Goal: Transaction & Acquisition: Download file/media

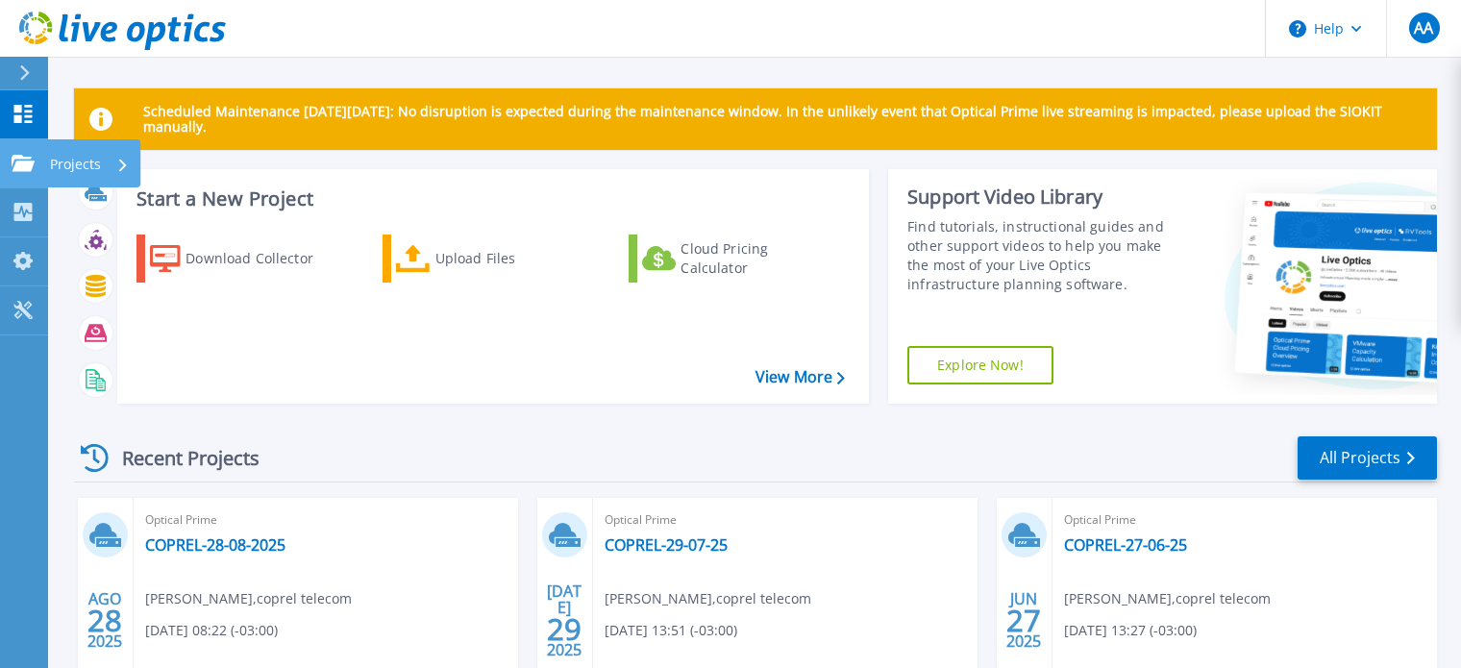
click at [18, 155] on icon at bounding box center [23, 163] width 23 height 16
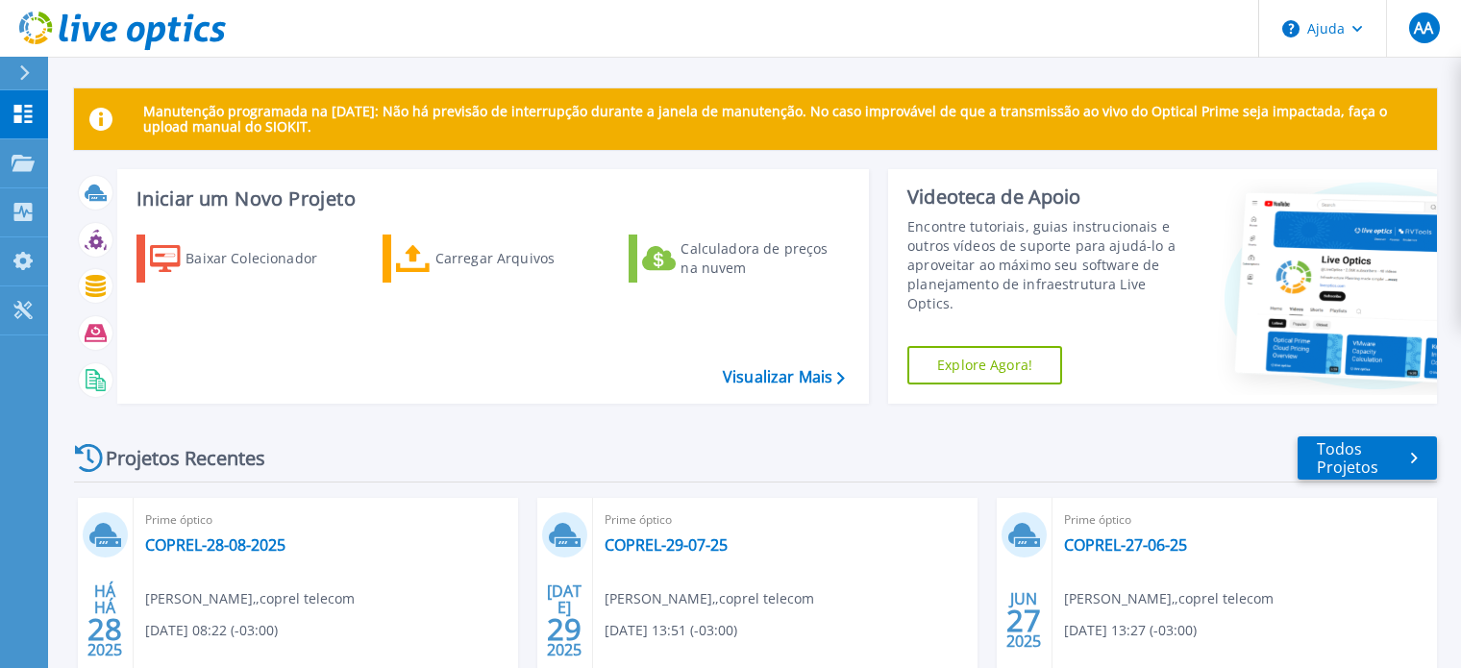
drag, startPoint x: 1061, startPoint y: 69, endPoint x: 994, endPoint y: 73, distance: 67.4
click at [1061, 69] on div "Manutenção programada na segunda-feira, 22 de setembro: Não há previsão de inte…" at bounding box center [754, 544] width 1413 height 1088
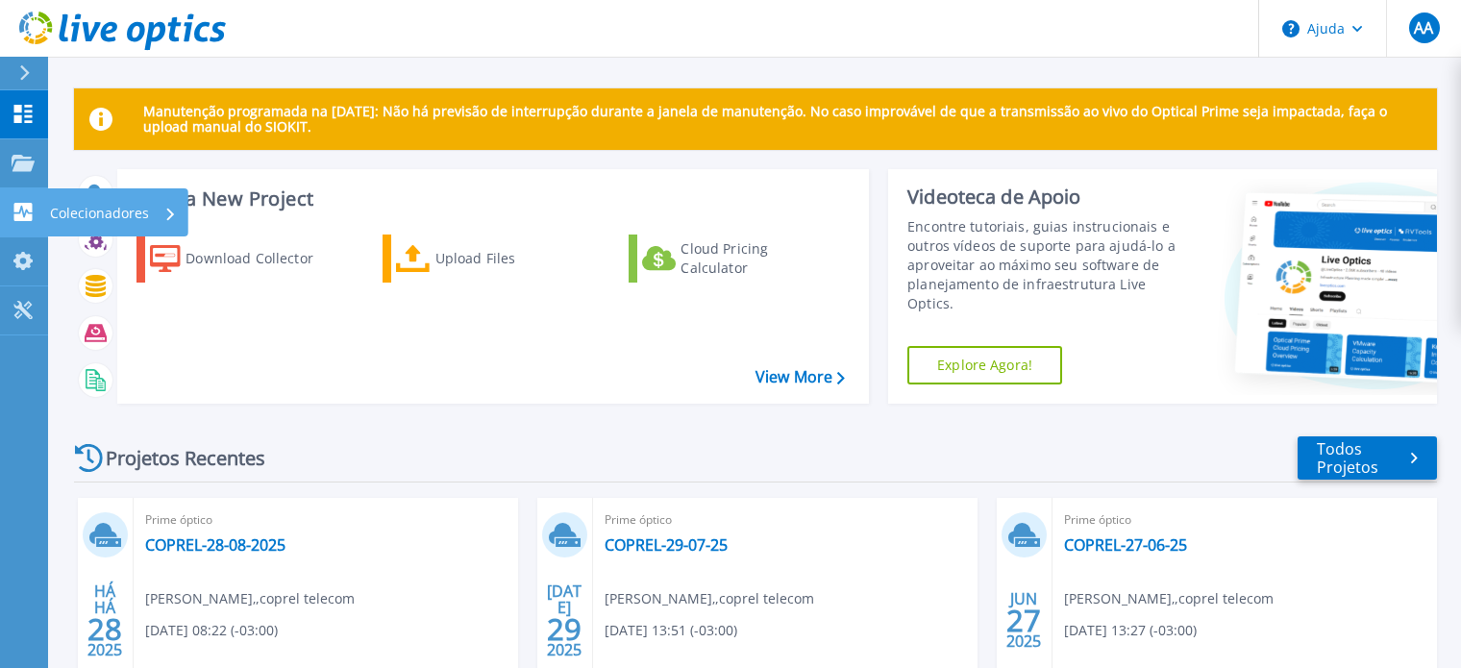
click at [20, 204] on icon at bounding box center [23, 212] width 18 height 18
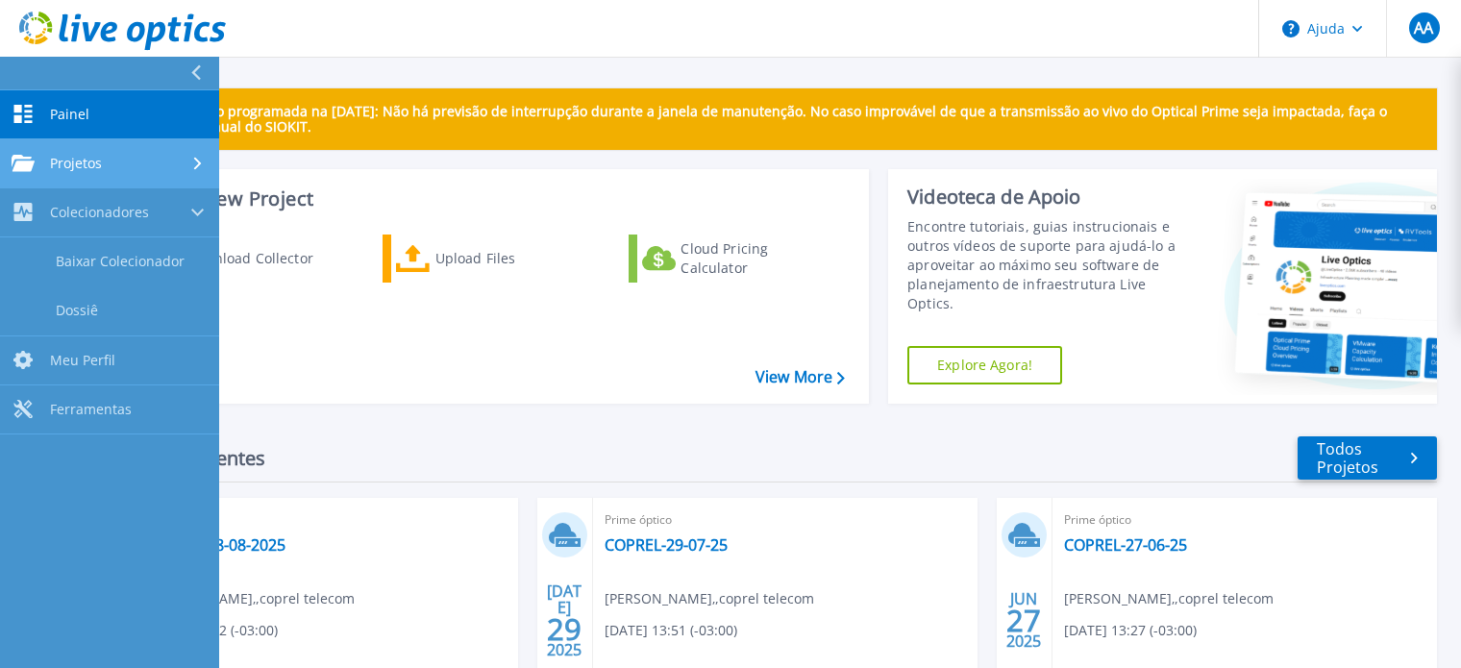
click at [37, 163] on div "Projetos" at bounding box center [57, 163] width 90 height 17
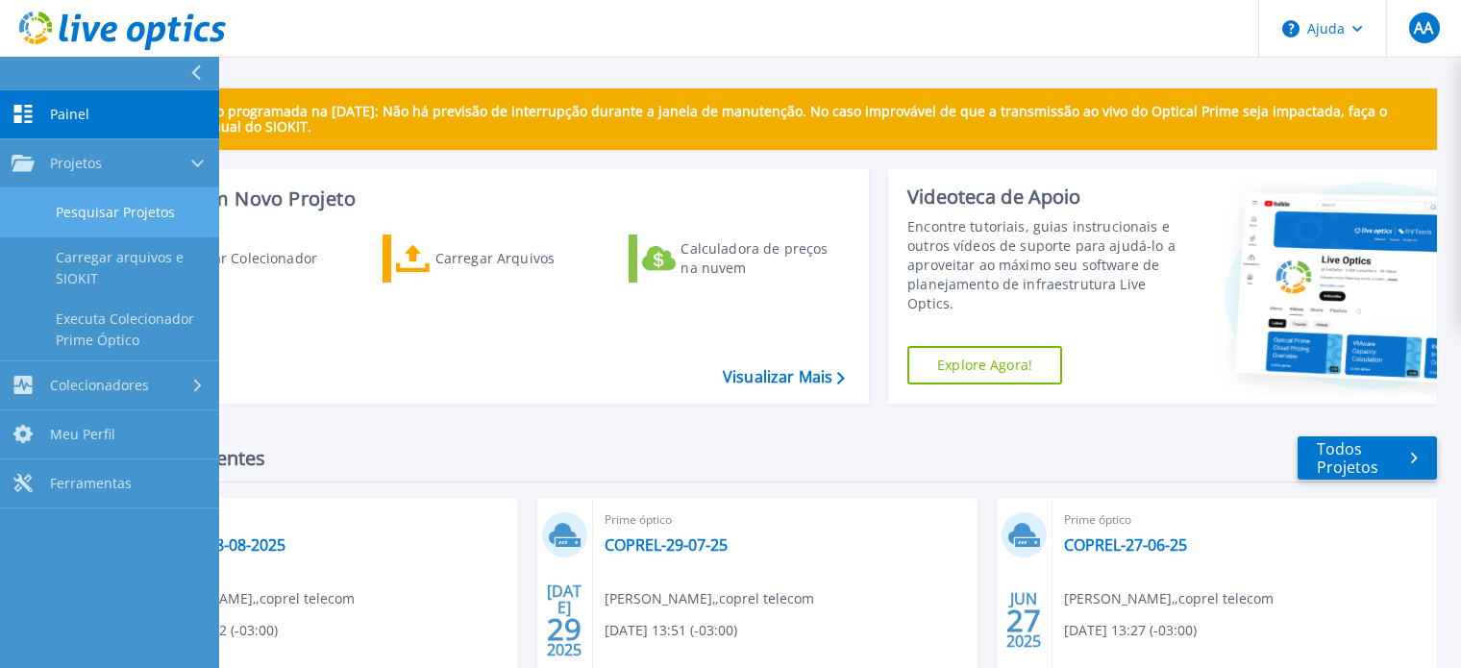
click at [86, 207] on link "Pesquisar Projetos" at bounding box center [109, 212] width 219 height 49
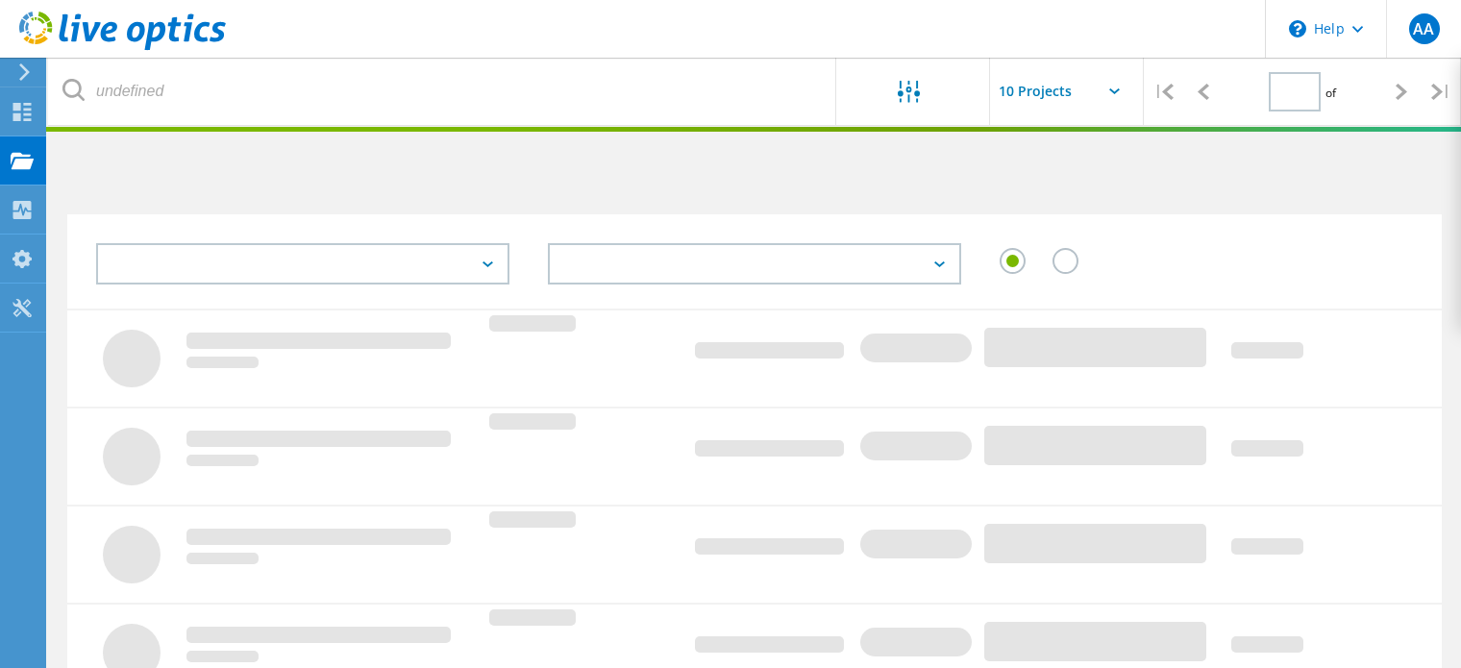
type input "1"
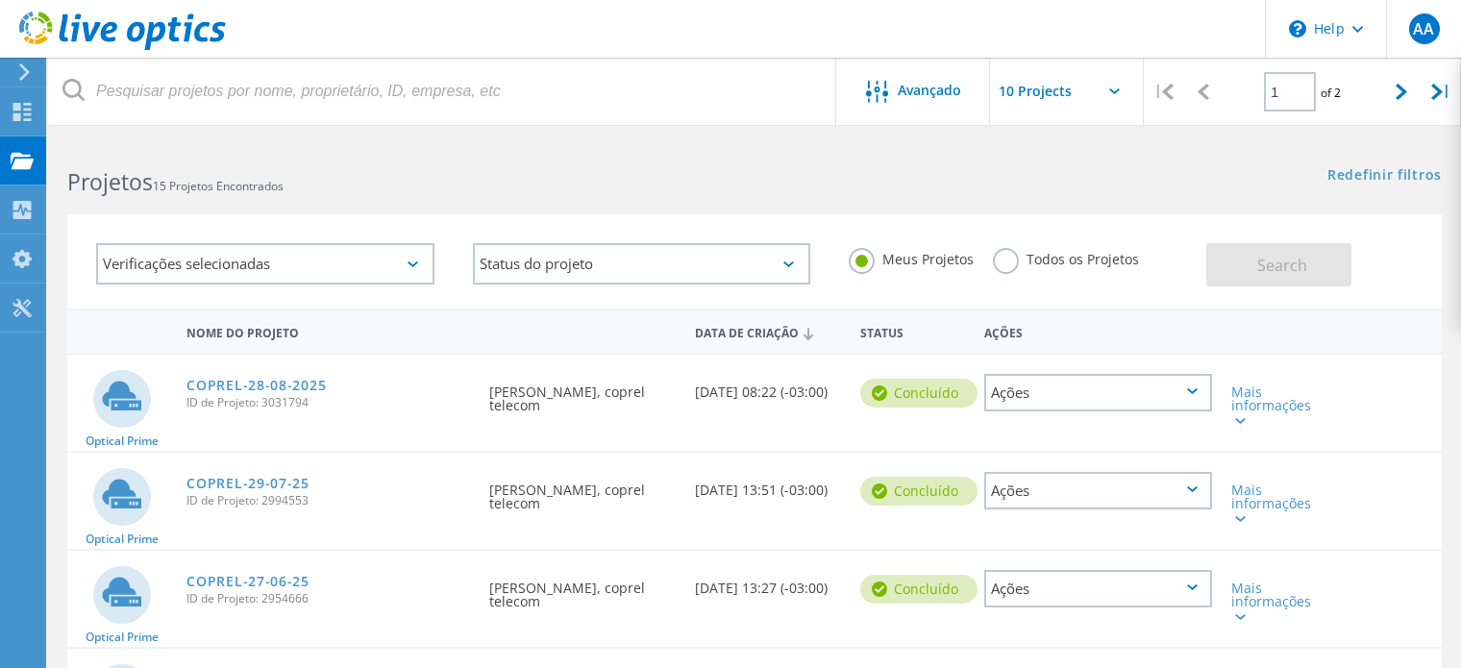
click at [1122, 85] on input "text" at bounding box center [1086, 91] width 192 height 67
click at [937, 174] on div "Redefinir filtros Mostrar filtros" at bounding box center [1108, 157] width 707 height 36
click at [927, 92] on span "Avançado" at bounding box center [929, 90] width 63 height 13
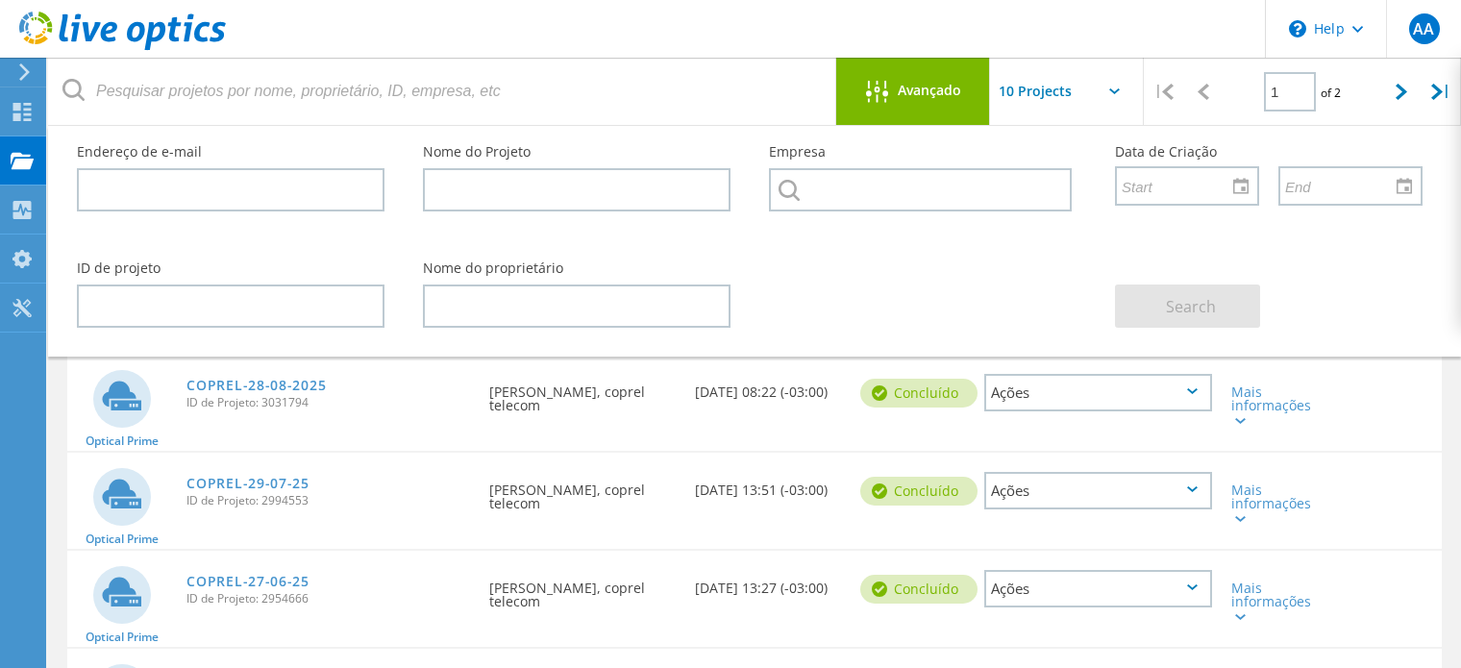
click at [918, 105] on div "Avançado" at bounding box center [913, 91] width 154 height 67
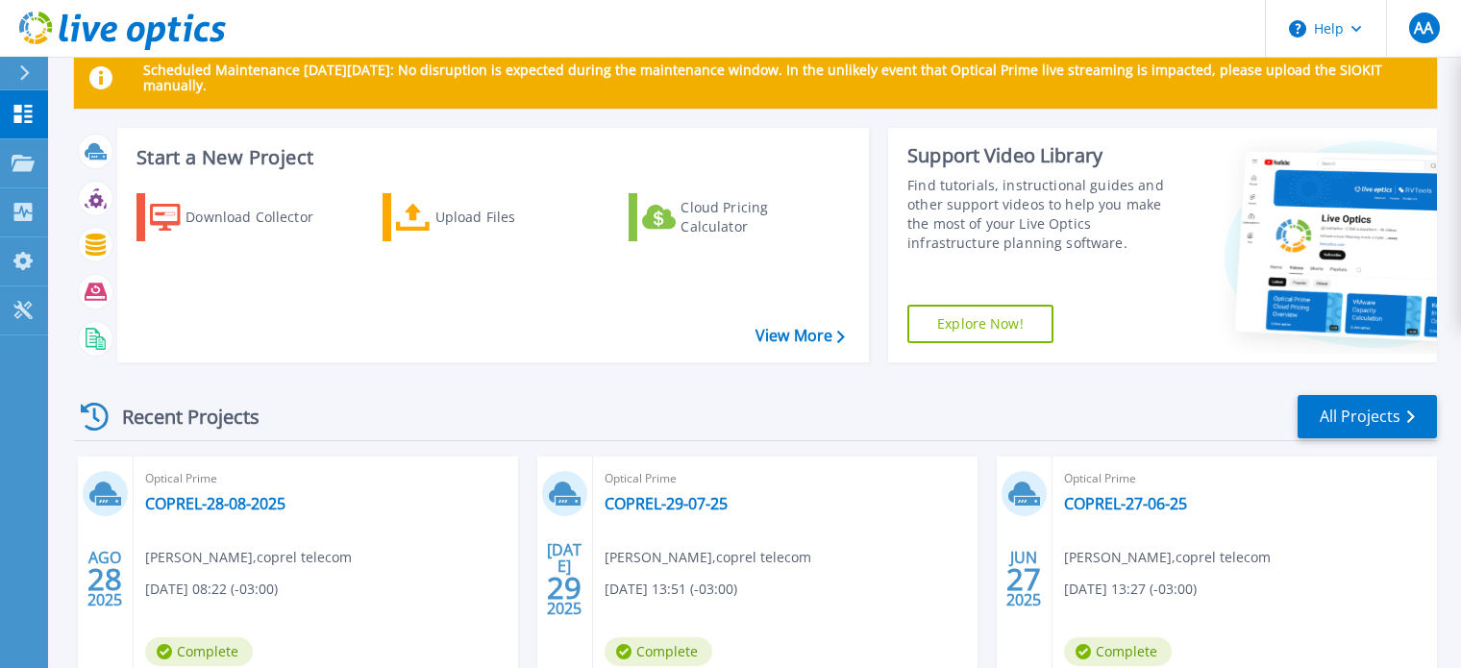
scroll to position [63, 0]
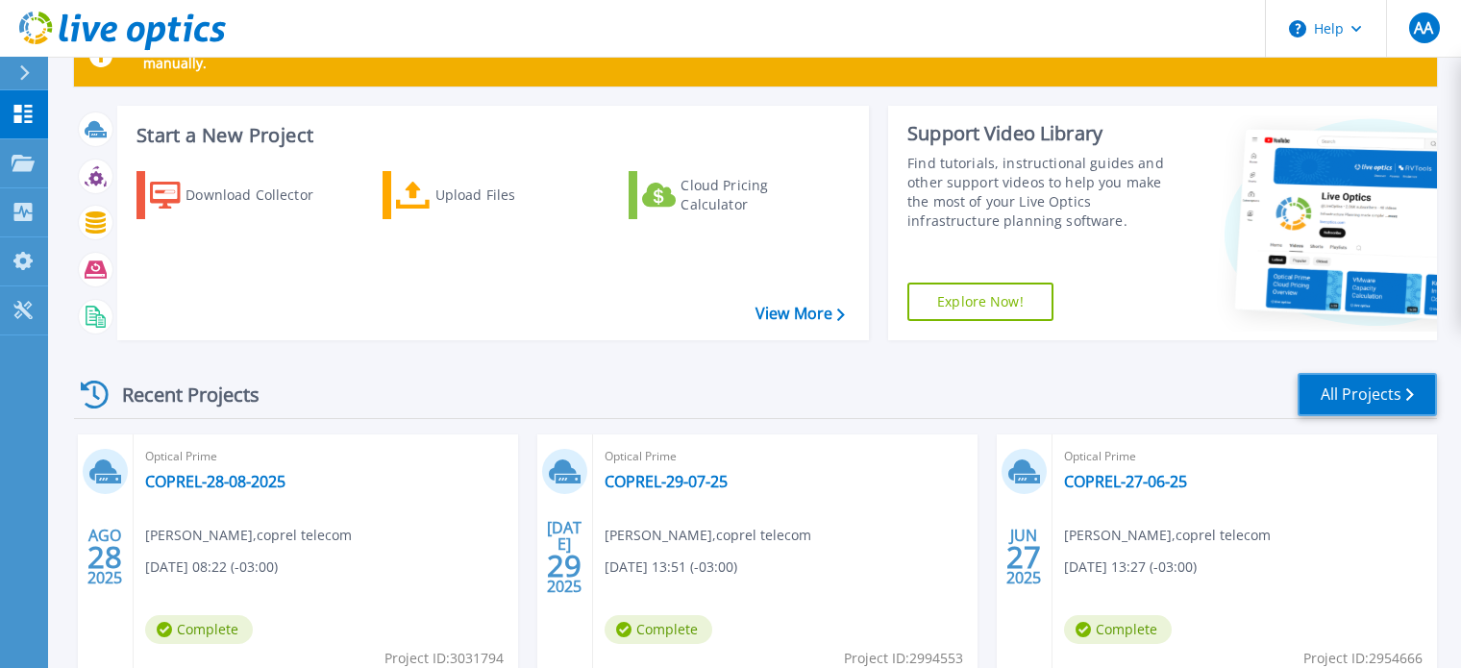
click at [1318, 386] on link "All Projects" at bounding box center [1367, 394] width 139 height 43
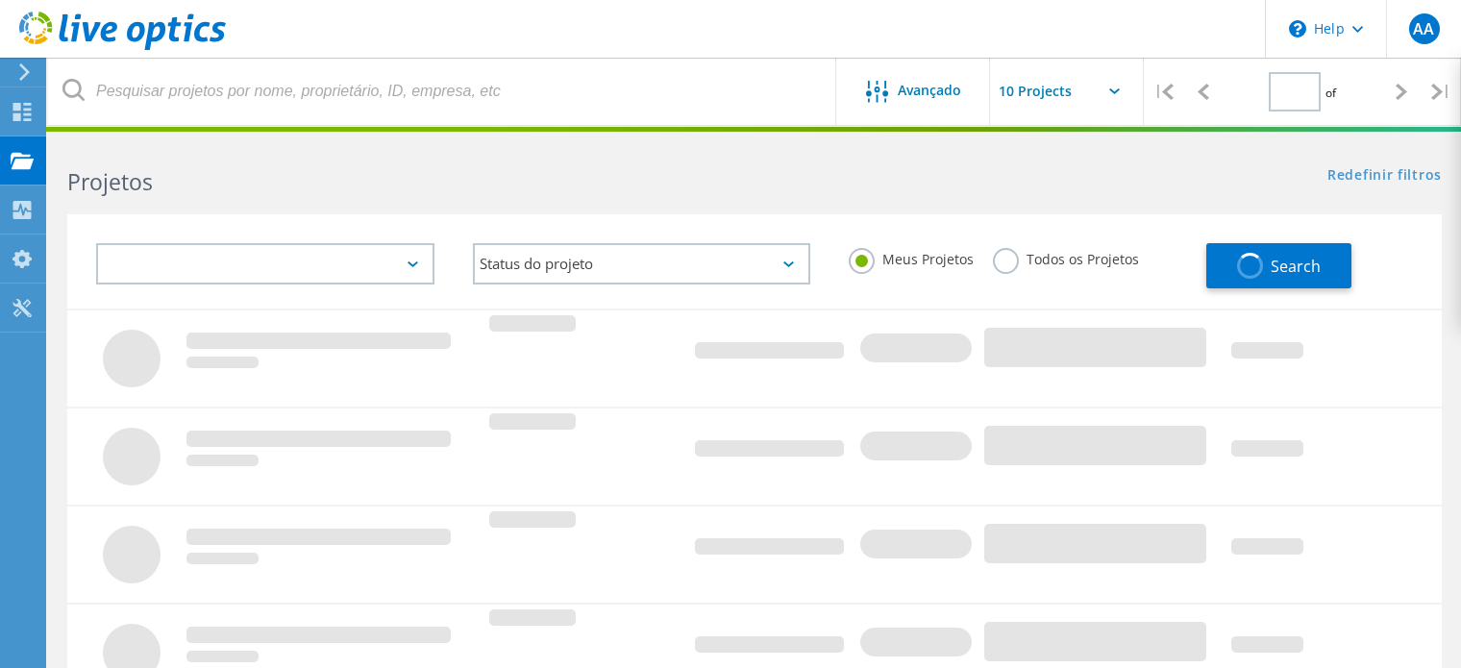
type input "1"
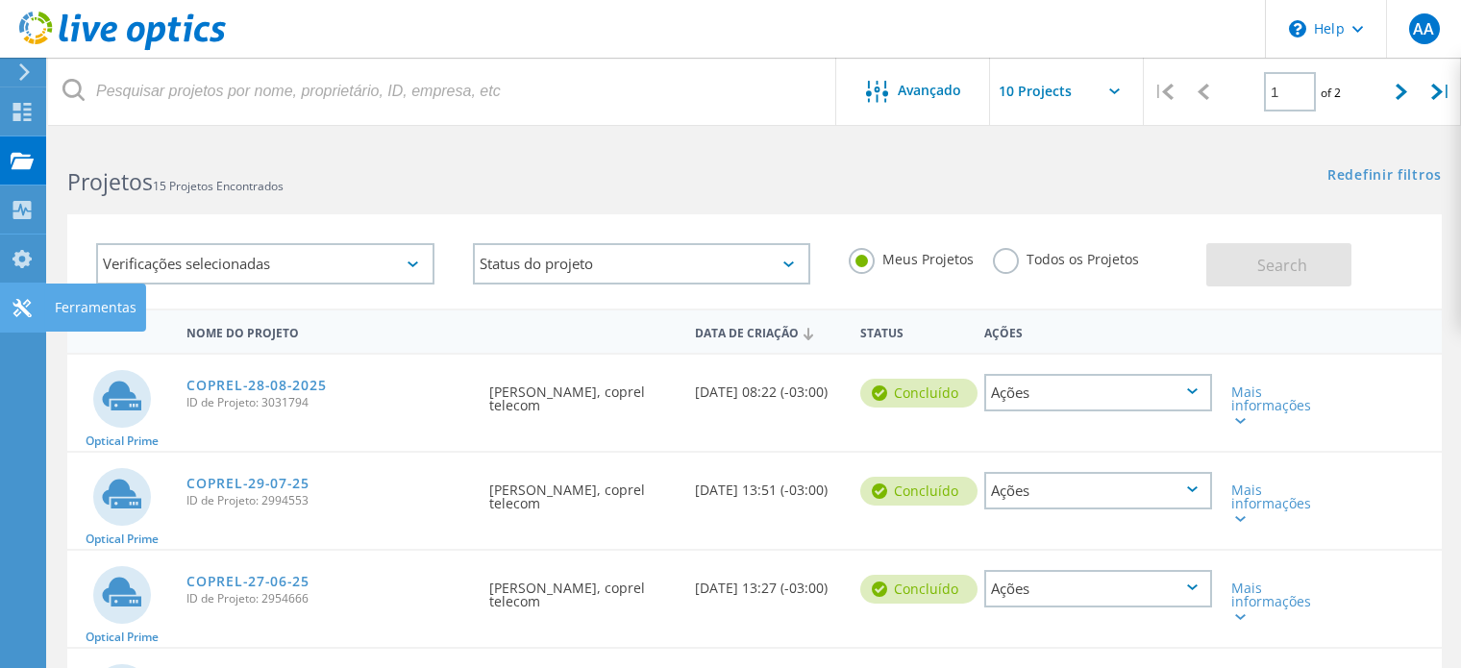
click at [30, 310] on icon at bounding box center [22, 308] width 23 height 18
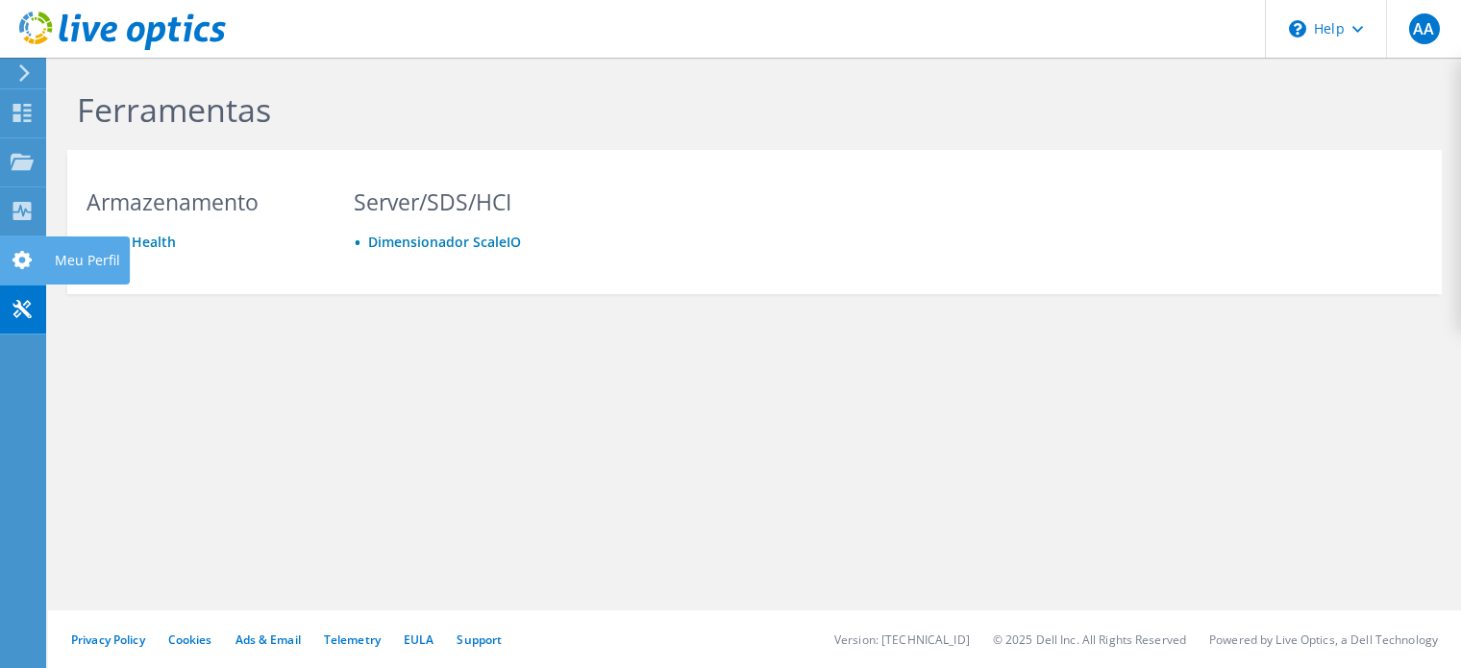
click at [22, 267] on use at bounding box center [21, 260] width 19 height 18
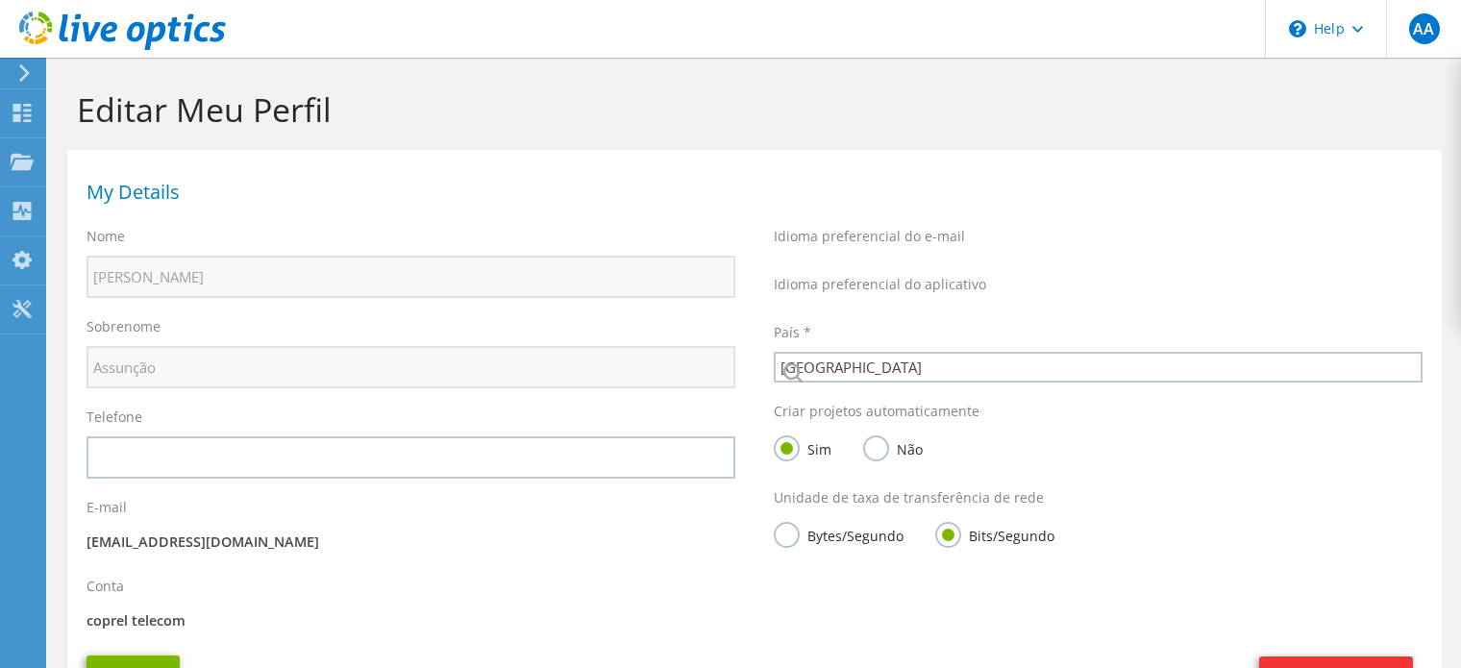
select select "30"
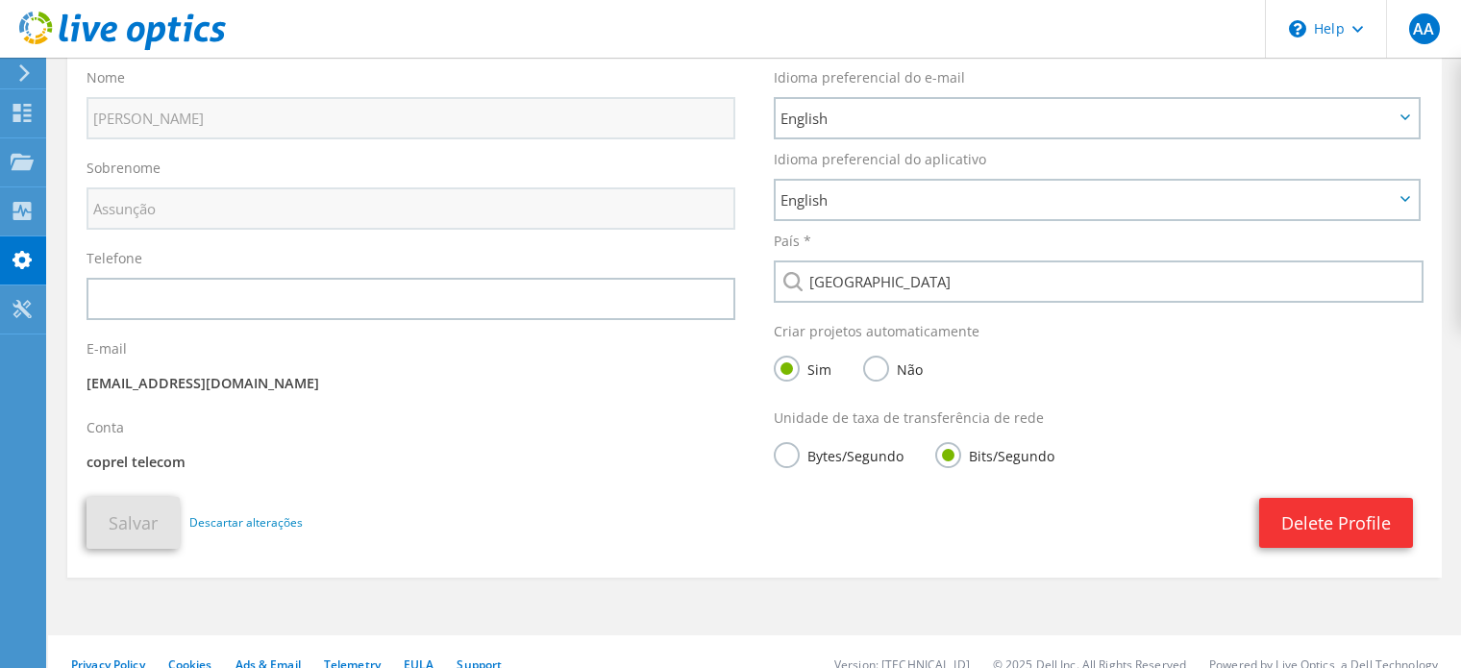
scroll to position [182, 0]
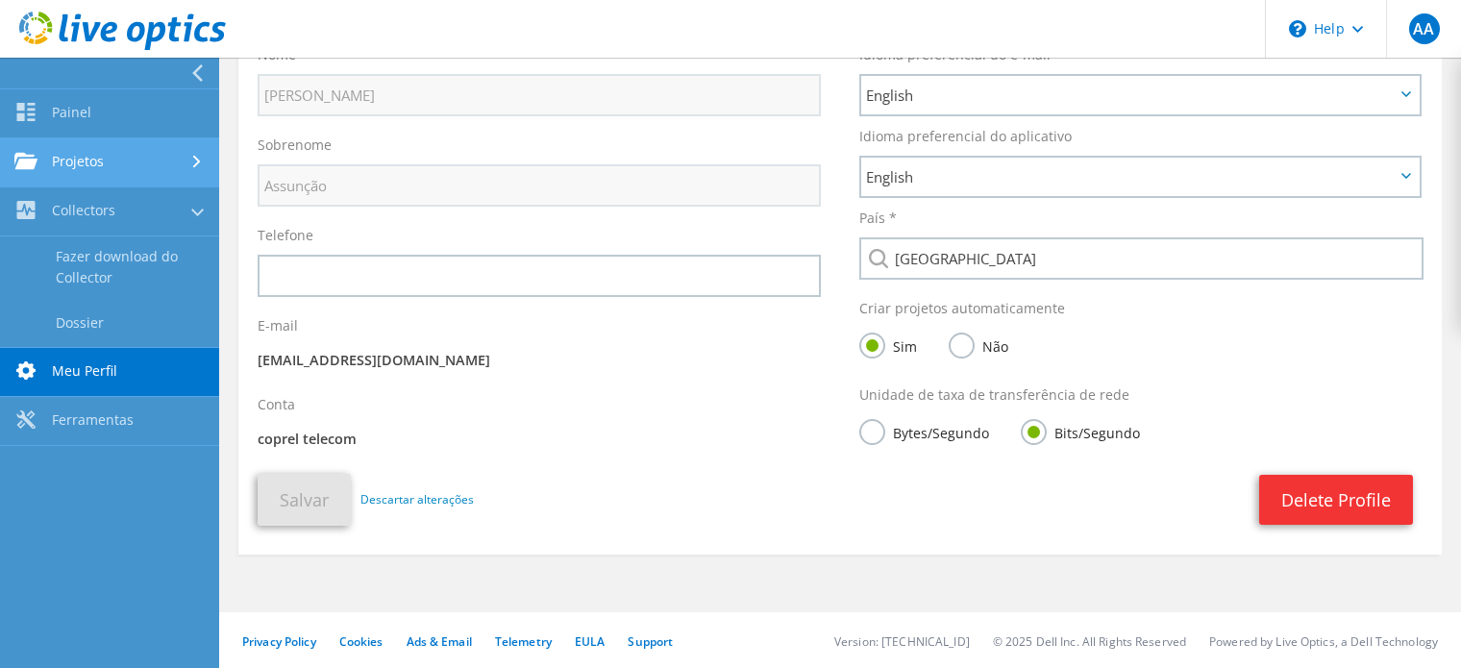
click at [138, 168] on link "Projetos" at bounding box center [109, 162] width 219 height 49
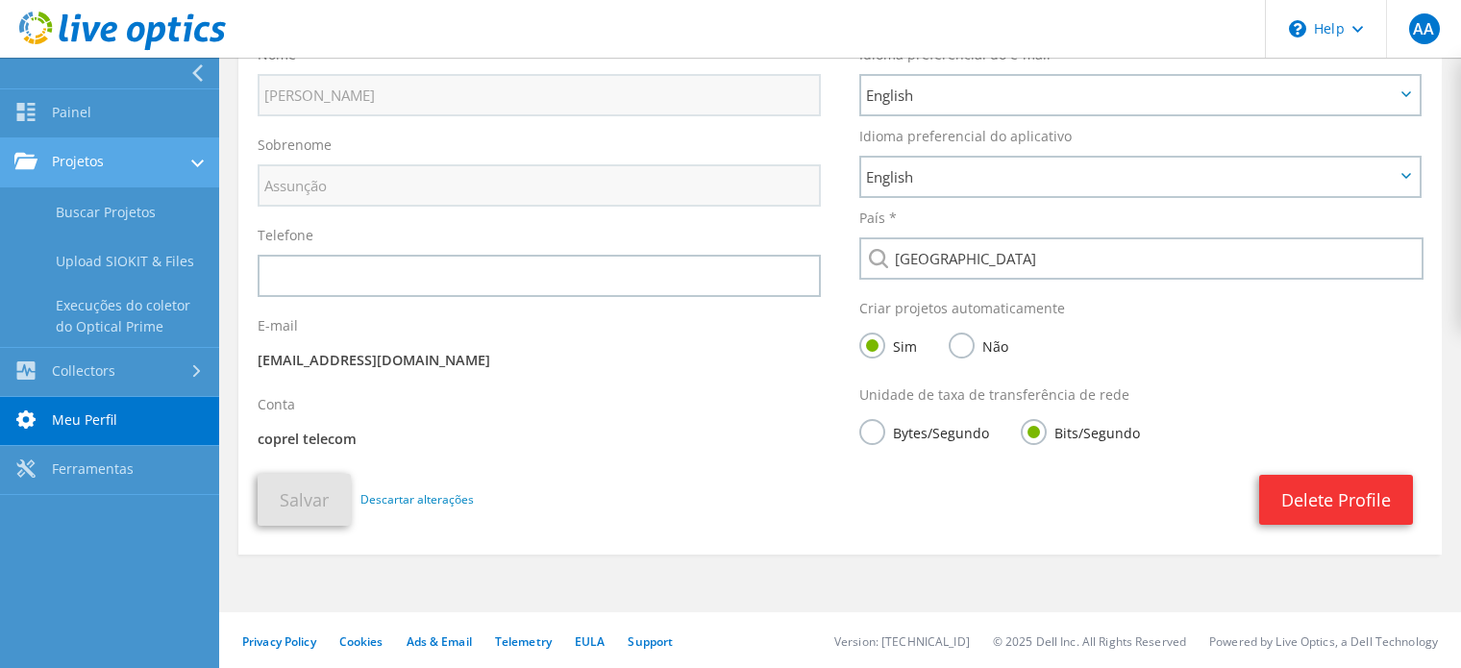
click at [118, 163] on link "Projetos" at bounding box center [109, 162] width 219 height 49
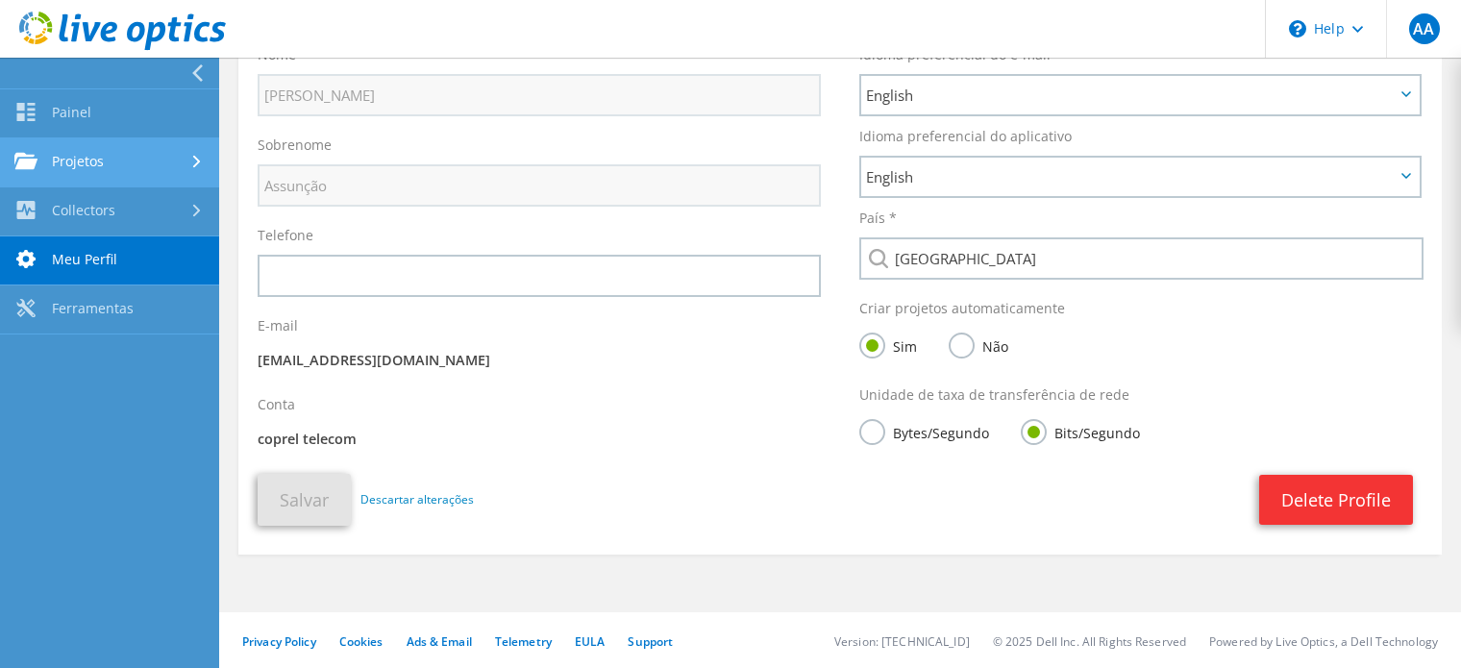
click at [110, 156] on link "Projetos" at bounding box center [109, 162] width 219 height 49
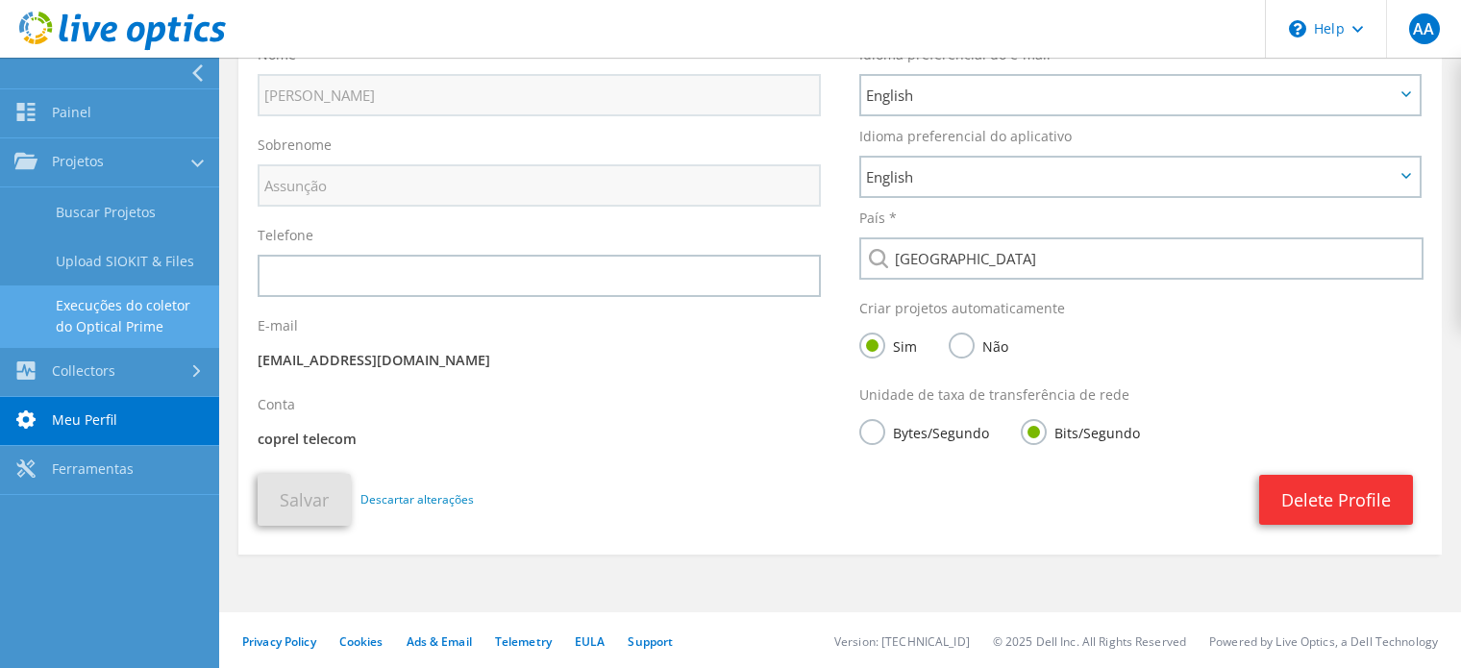
click at [113, 323] on link "Execuções do coletor do Optical Prime" at bounding box center [109, 316] width 219 height 62
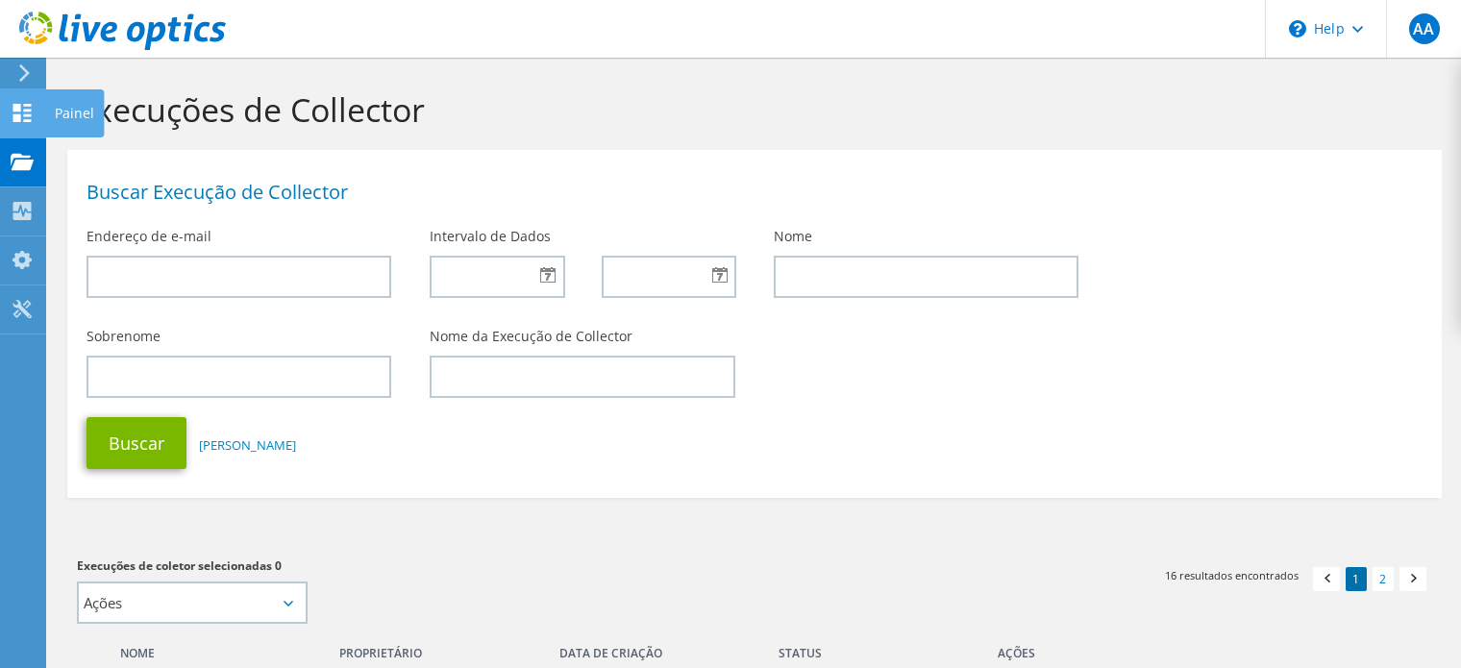
click at [25, 112] on icon at bounding box center [22, 113] width 23 height 18
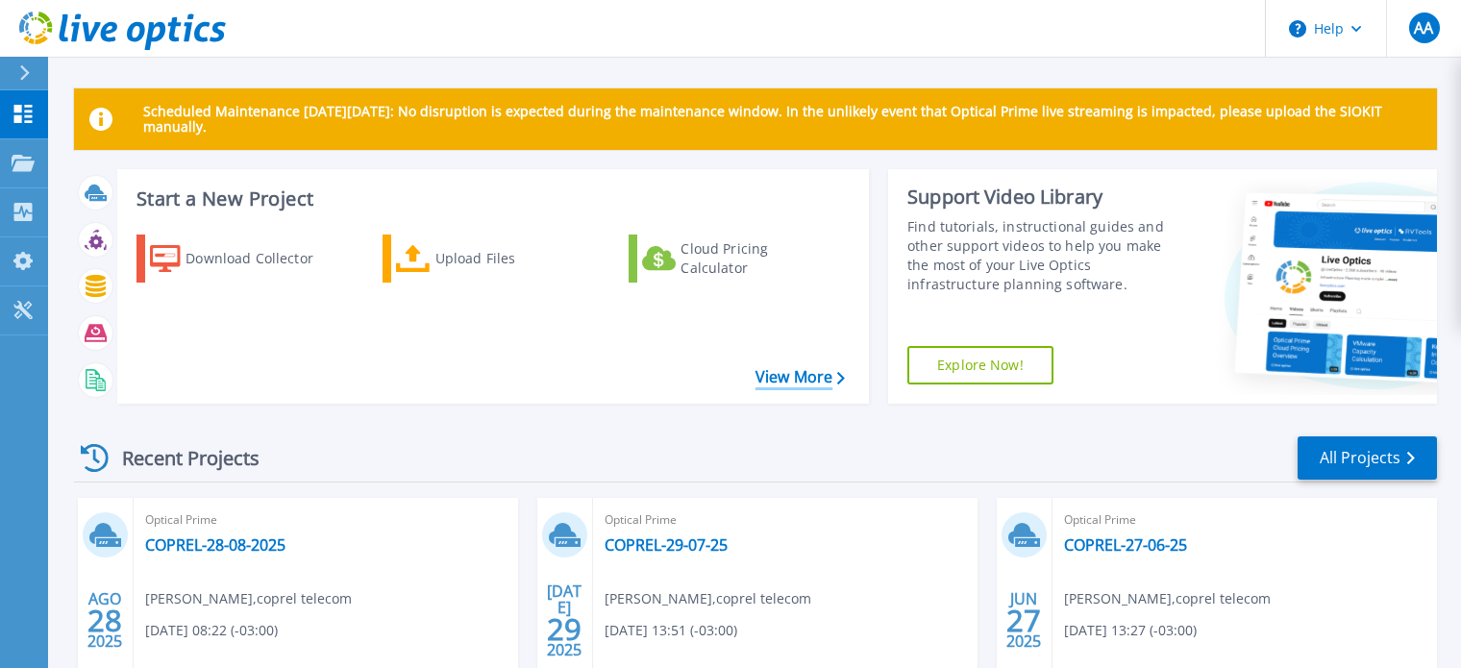
click at [800, 375] on link "View More" at bounding box center [800, 377] width 89 height 18
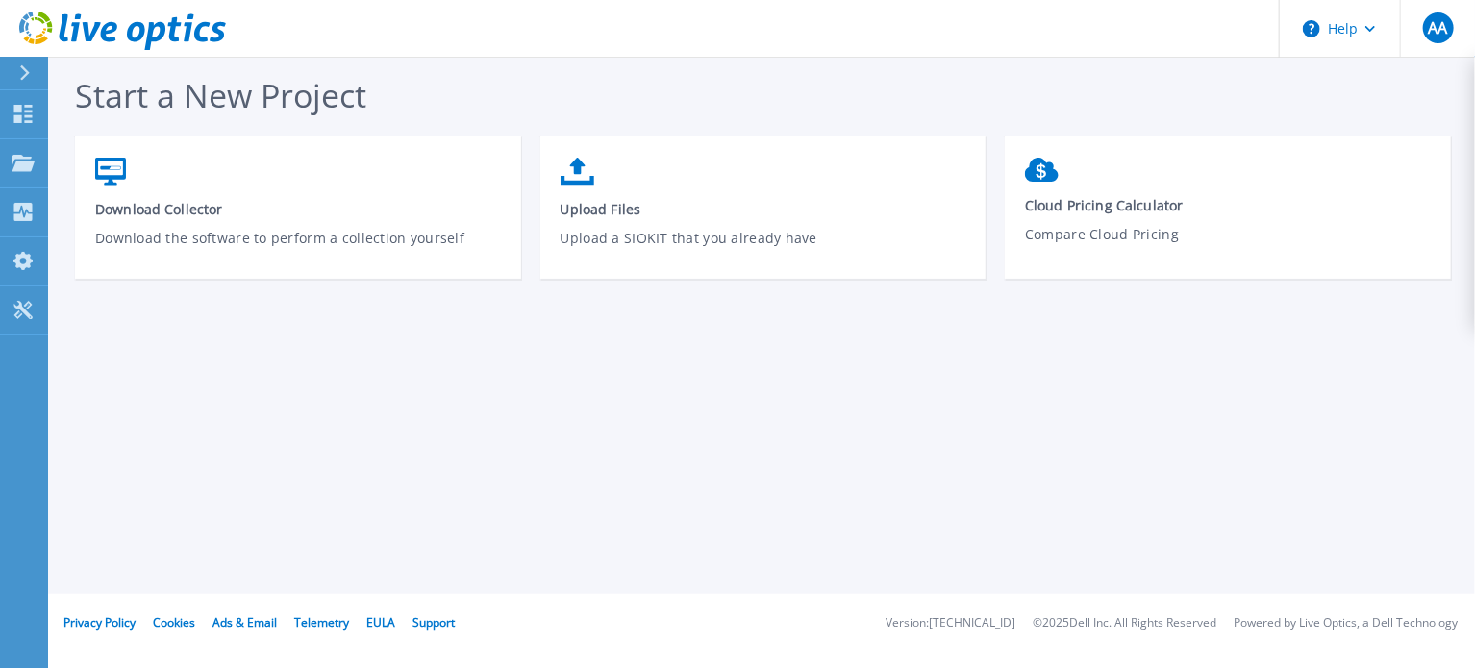
drag, startPoint x: 754, startPoint y: 376, endPoint x: 663, endPoint y: 411, distance: 97.1
click at [663, 411] on div "Start a New Project Download Collector Download the software to perform a colle…" at bounding box center [761, 297] width 1426 height 594
click at [60, 213] on p "Collectors" at bounding box center [81, 213] width 63 height 50
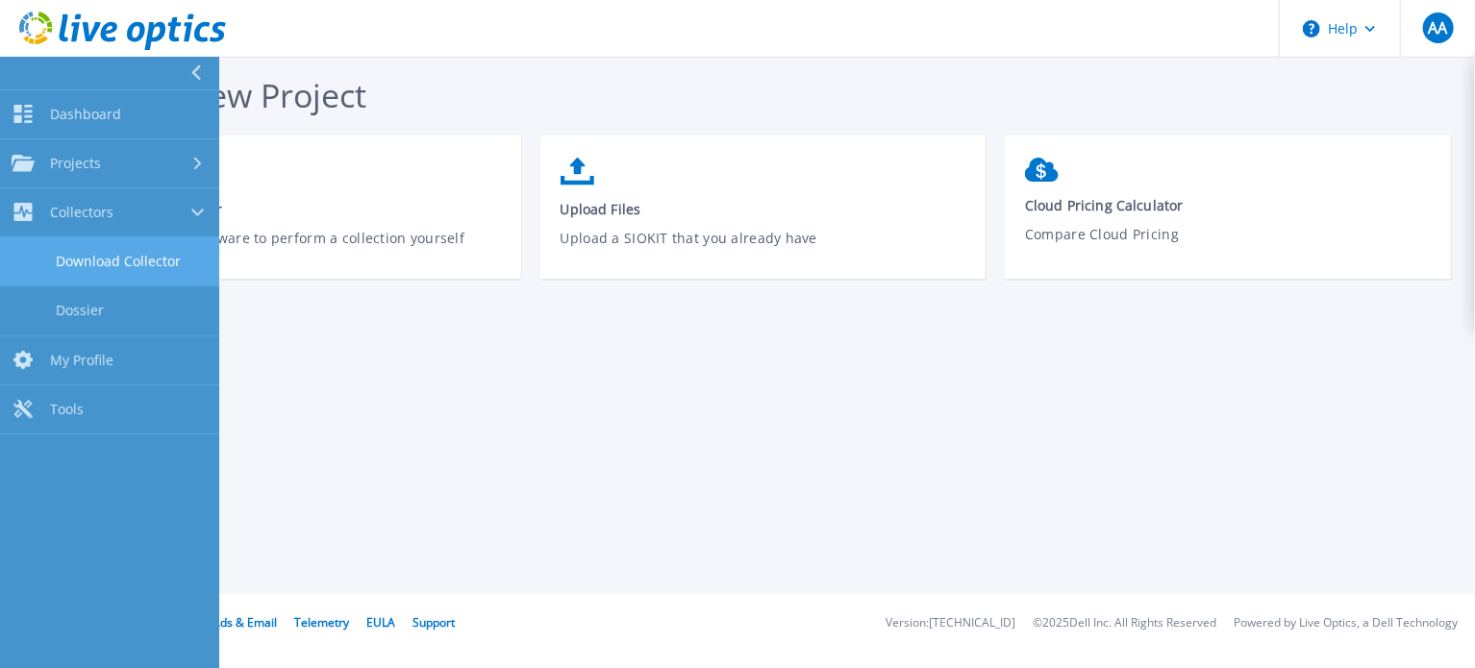
click at [80, 269] on link "Download Collector" at bounding box center [109, 261] width 219 height 49
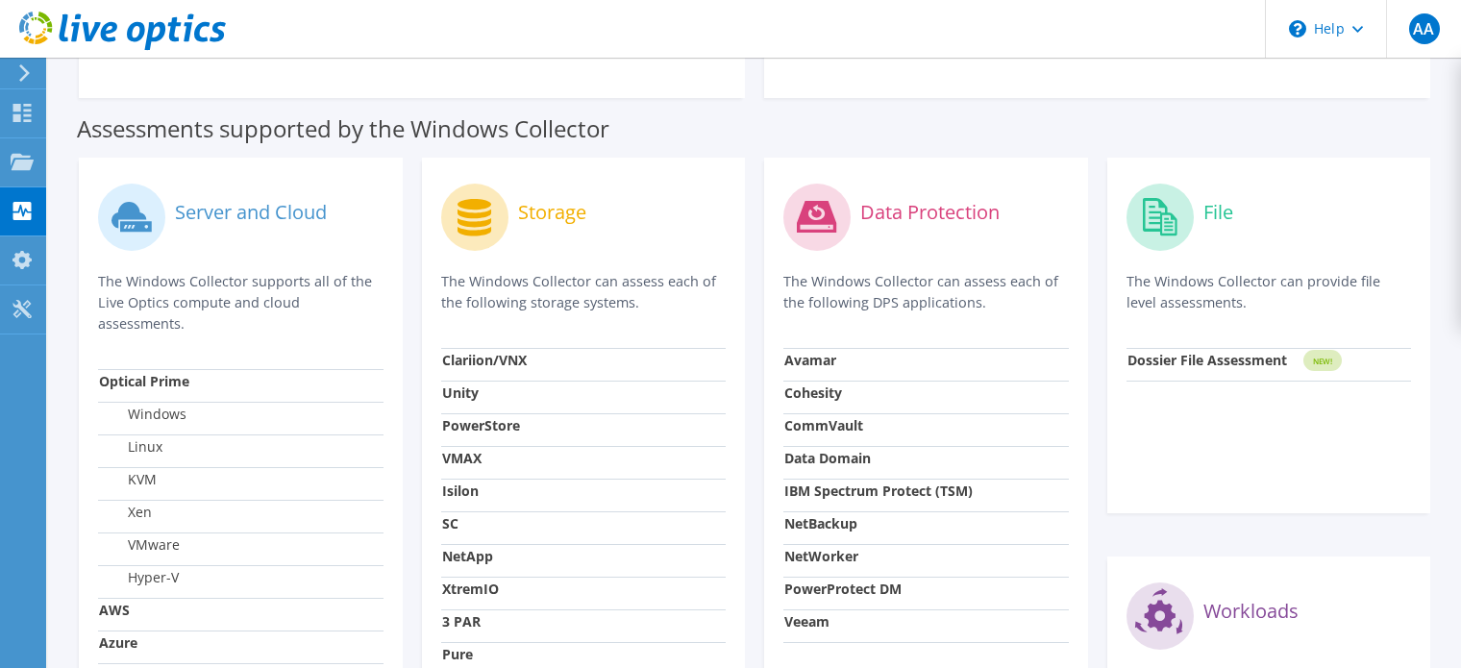
scroll to position [577, 0]
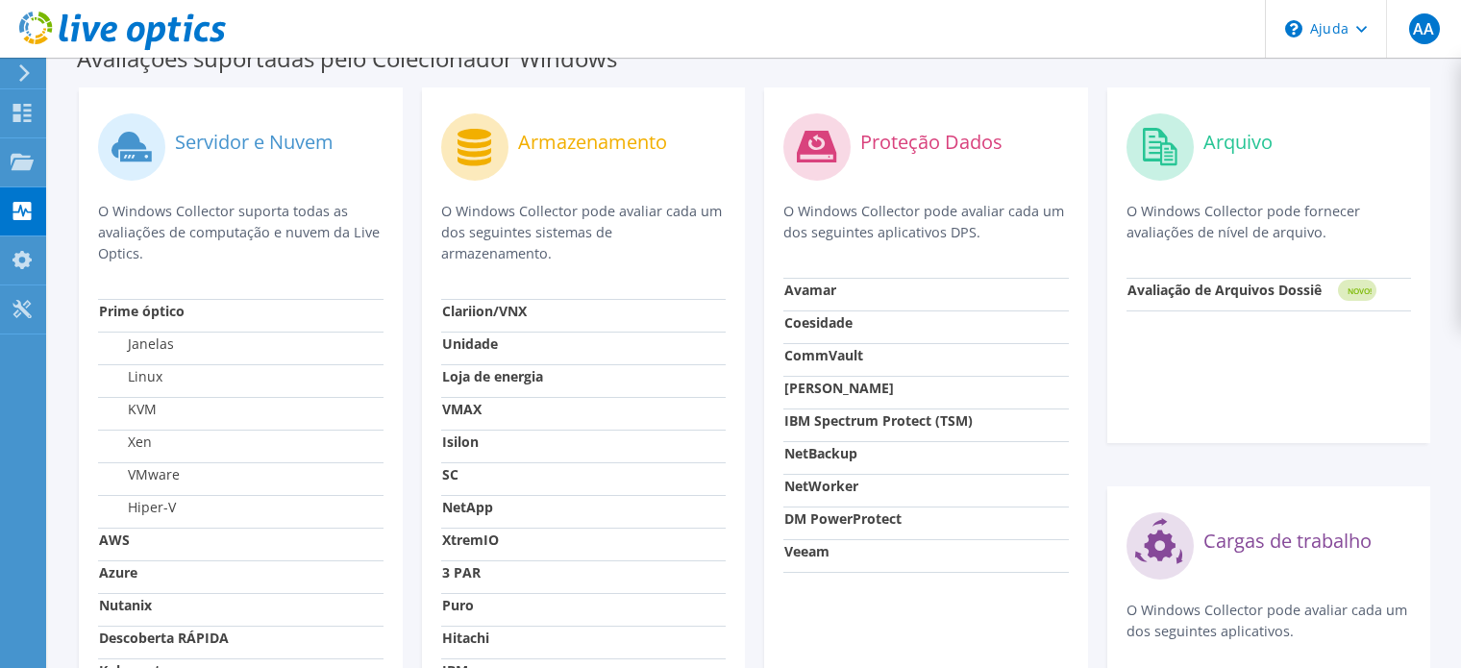
click at [1398, 227] on p "O Windows Collector pode fornecer avaliações de nível de arquivo." at bounding box center [1269, 222] width 285 height 42
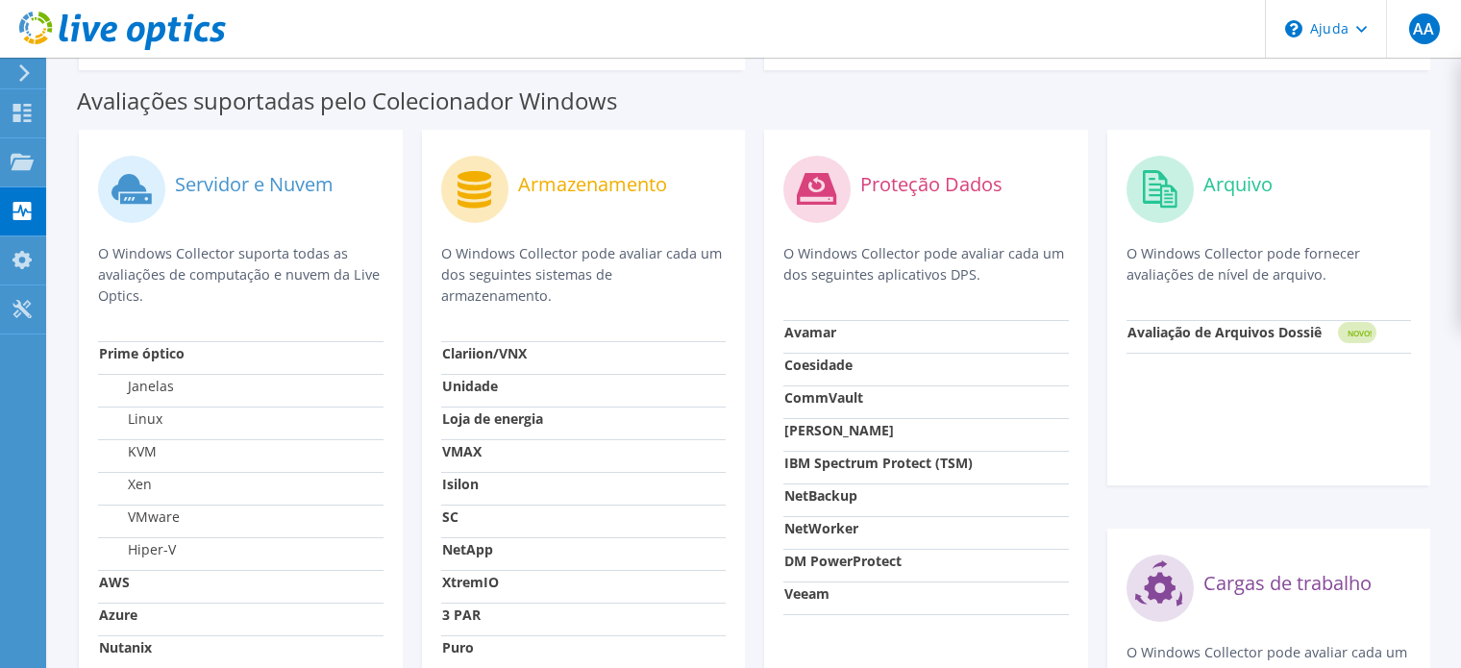
scroll to position [512, 0]
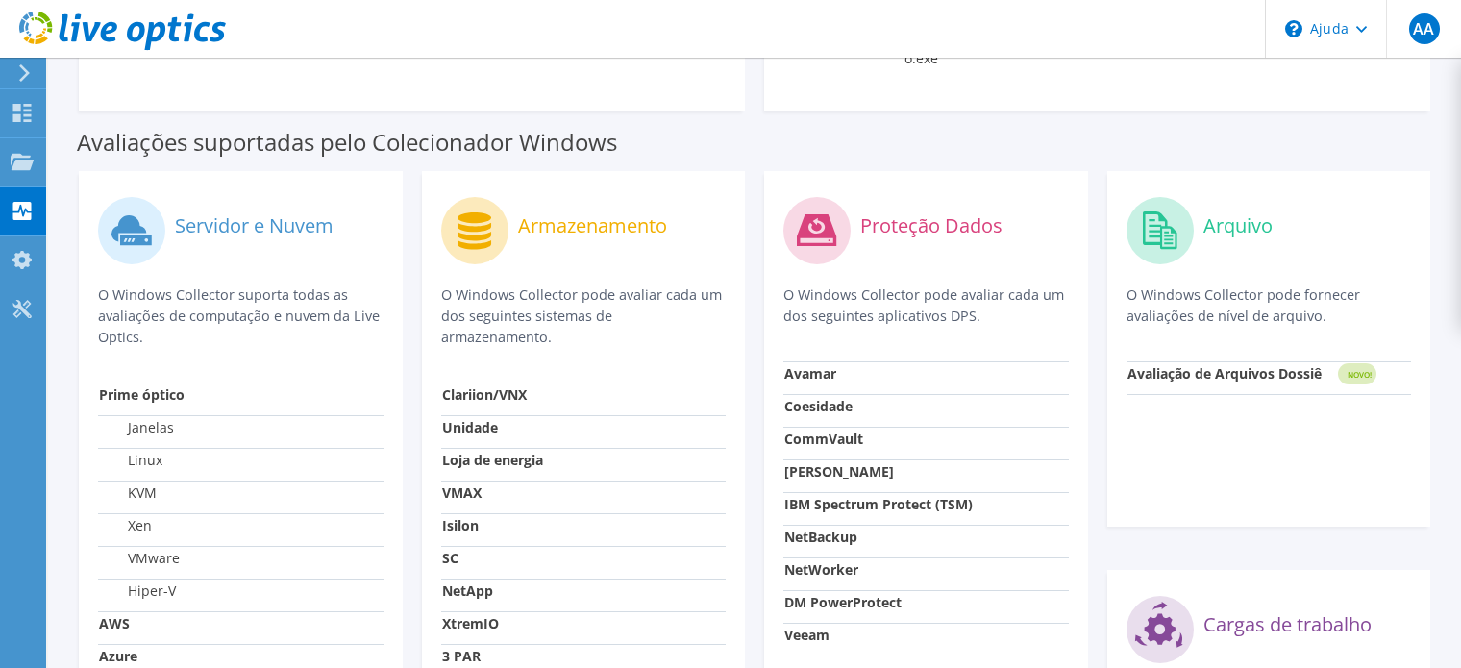
drag, startPoint x: 783, startPoint y: 293, endPoint x: 982, endPoint y: 315, distance: 200.2
click at [982, 315] on p "O Windows Collector pode avaliar cada um dos seguintes aplicativos DPS." at bounding box center [925, 306] width 285 height 42
click at [979, 321] on p "O Windows Collector pode avaliar cada um dos seguintes aplicativos DPS." at bounding box center [925, 306] width 285 height 42
drag, startPoint x: 444, startPoint y: 292, endPoint x: 734, endPoint y: 315, distance: 291.2
click at [734, 315] on div "Armazenamento O Windows Collector pode avaliar cada um dos seguintes sistemas d…" at bounding box center [584, 548] width 324 height 755
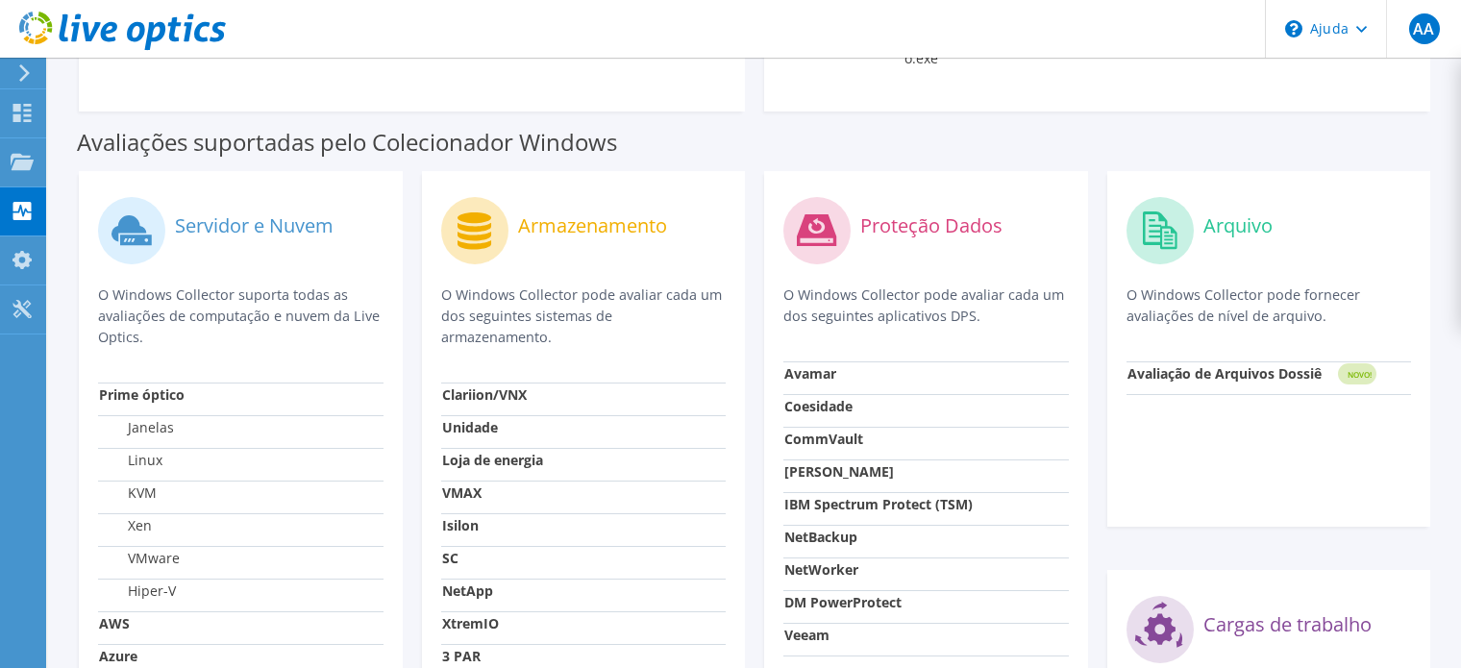
click at [707, 328] on div "Armazenamento O Windows Collector pode avaliar cada um dos seguintes sistemas d…" at bounding box center [583, 286] width 285 height 192
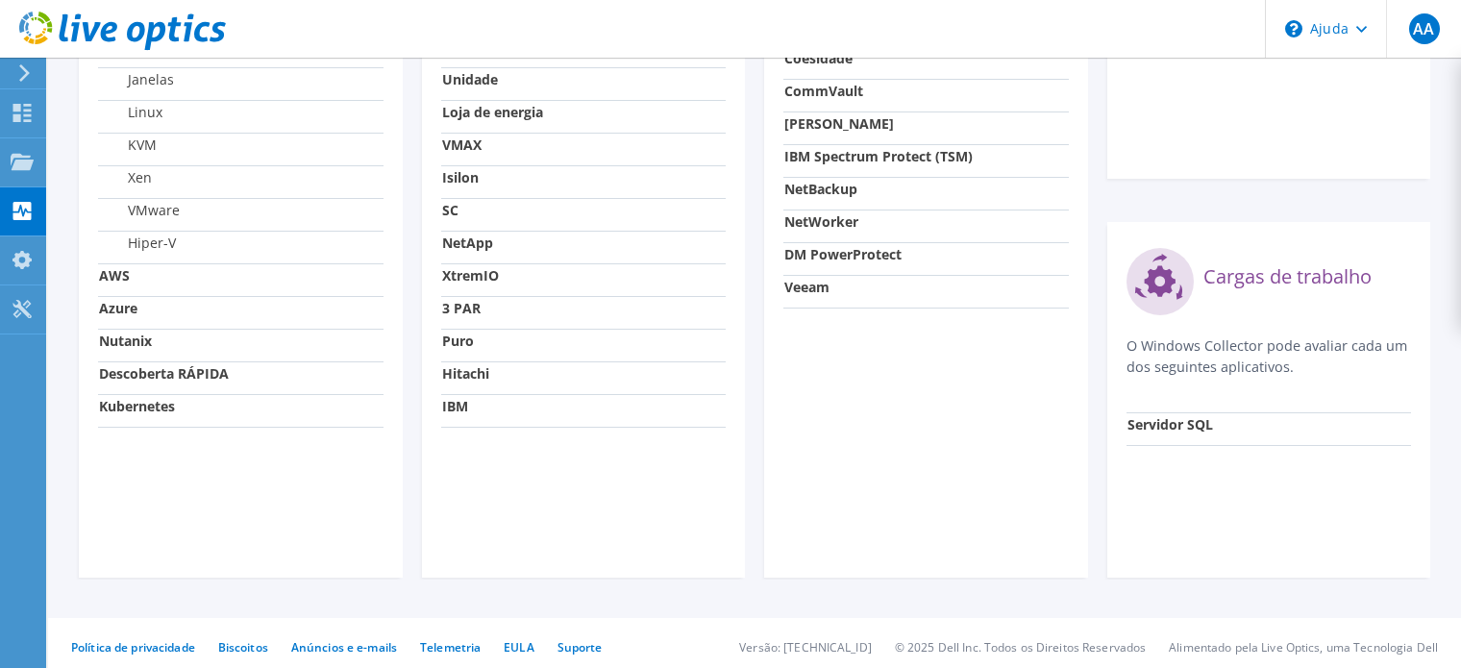
scroll to position [868, 0]
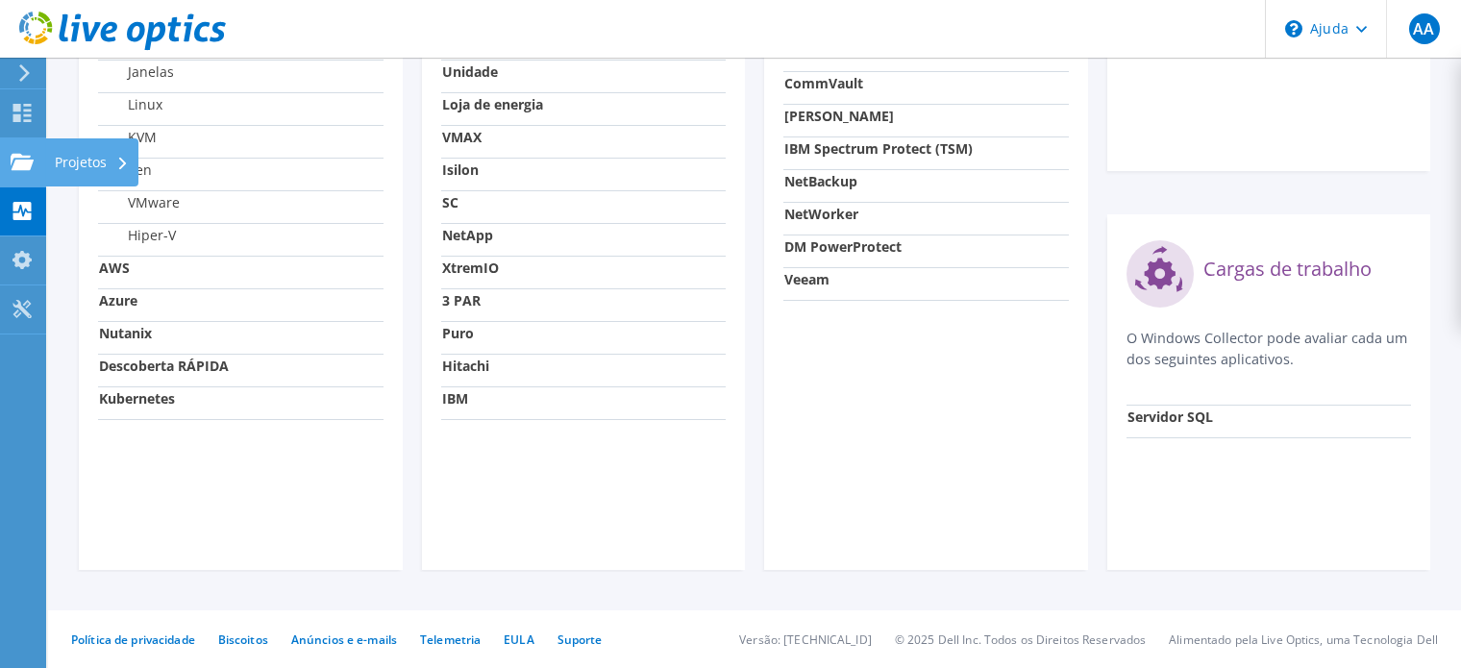
click at [18, 165] on use at bounding box center [22, 161] width 23 height 16
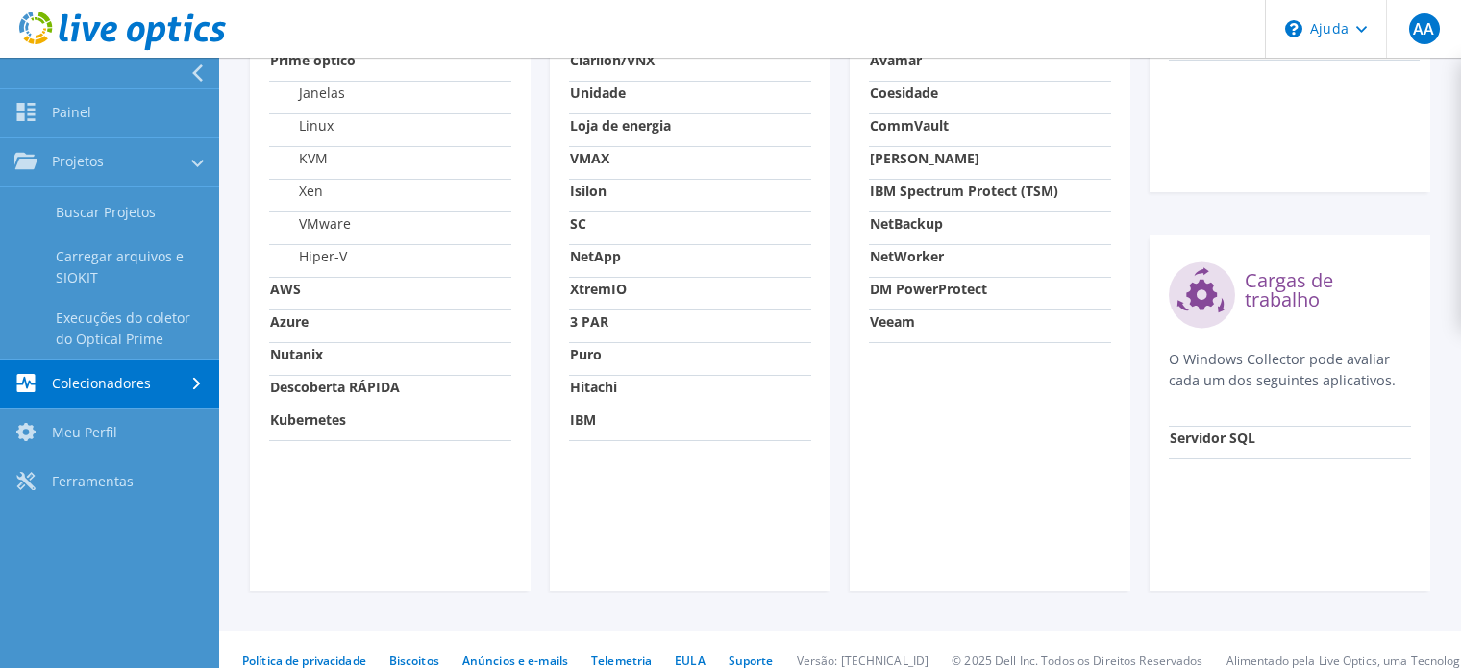
click at [83, 384] on link "Colecionadores" at bounding box center [109, 384] width 219 height 49
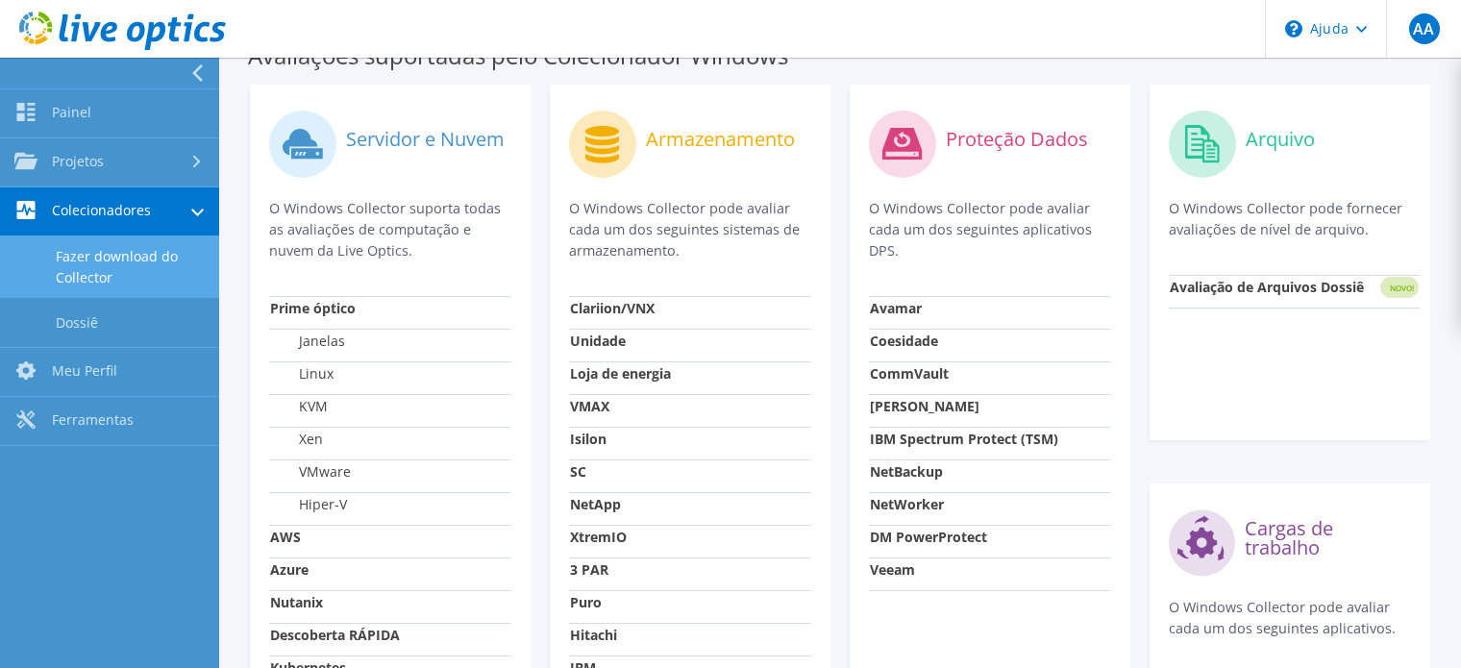
scroll to position [611, 0]
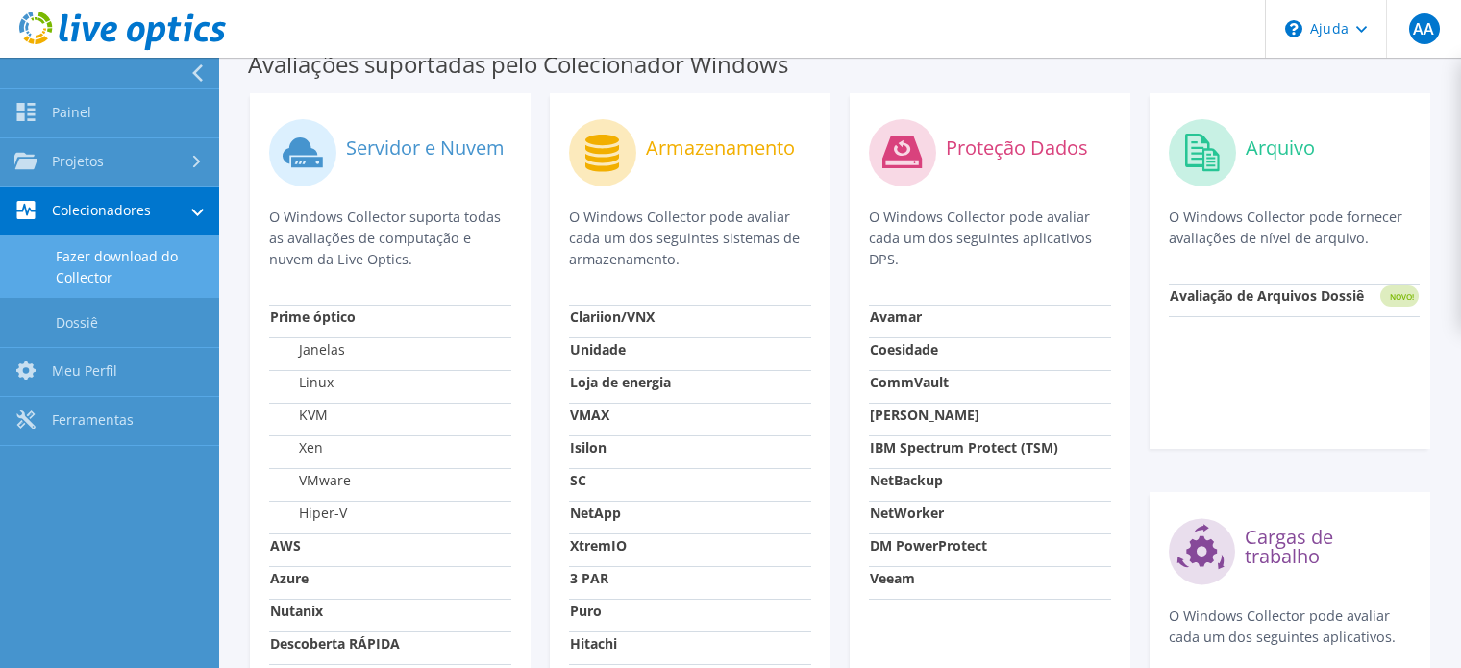
click at [199, 69] on icon at bounding box center [197, 72] width 14 height 17
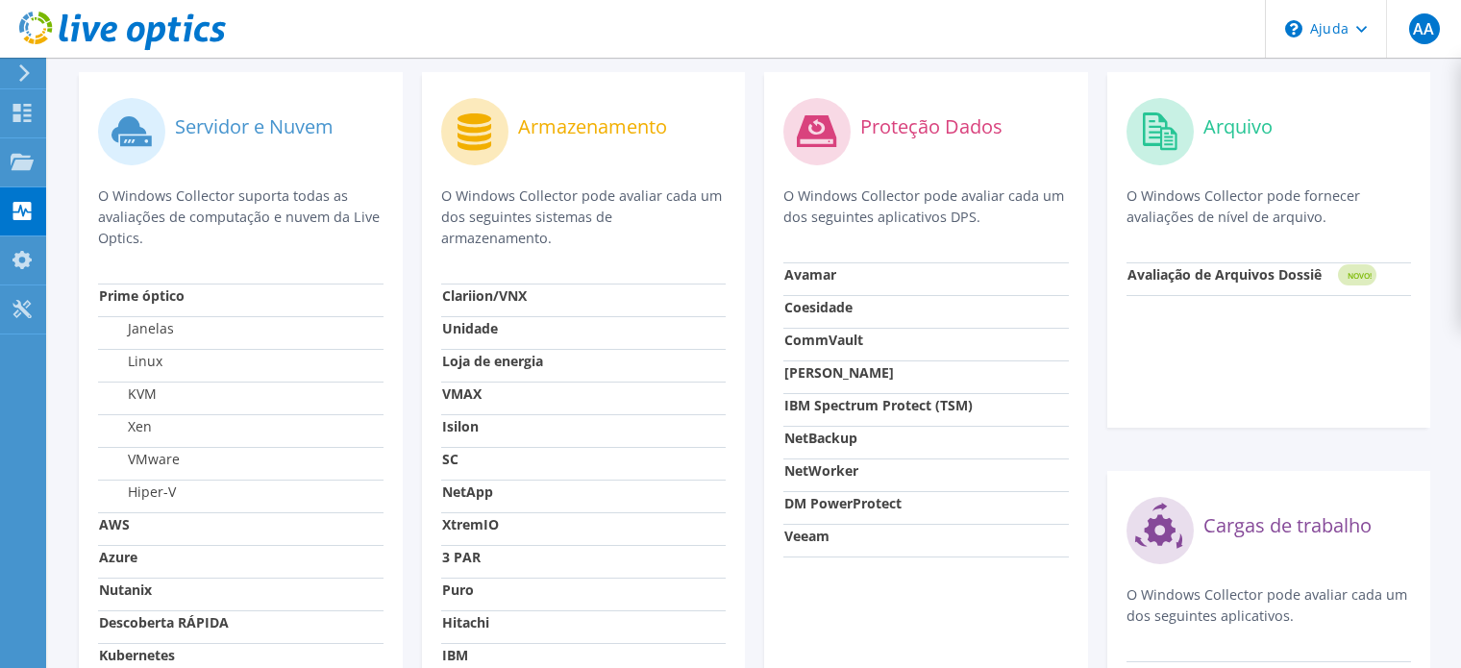
drag, startPoint x: 100, startPoint y: 188, endPoint x: 160, endPoint y: 239, distance: 78.4
click at [160, 239] on p "O Windows Collector suporta todas as avaliações de computação e nuvem da Live O…" at bounding box center [240, 217] width 285 height 63
drag, startPoint x: 438, startPoint y: 187, endPoint x: 671, endPoint y: 232, distance: 236.8
click at [671, 232] on div "Armazenamento O Windows Collector pode avaliar cada um dos seguintes sistemas d…" at bounding box center [584, 449] width 324 height 755
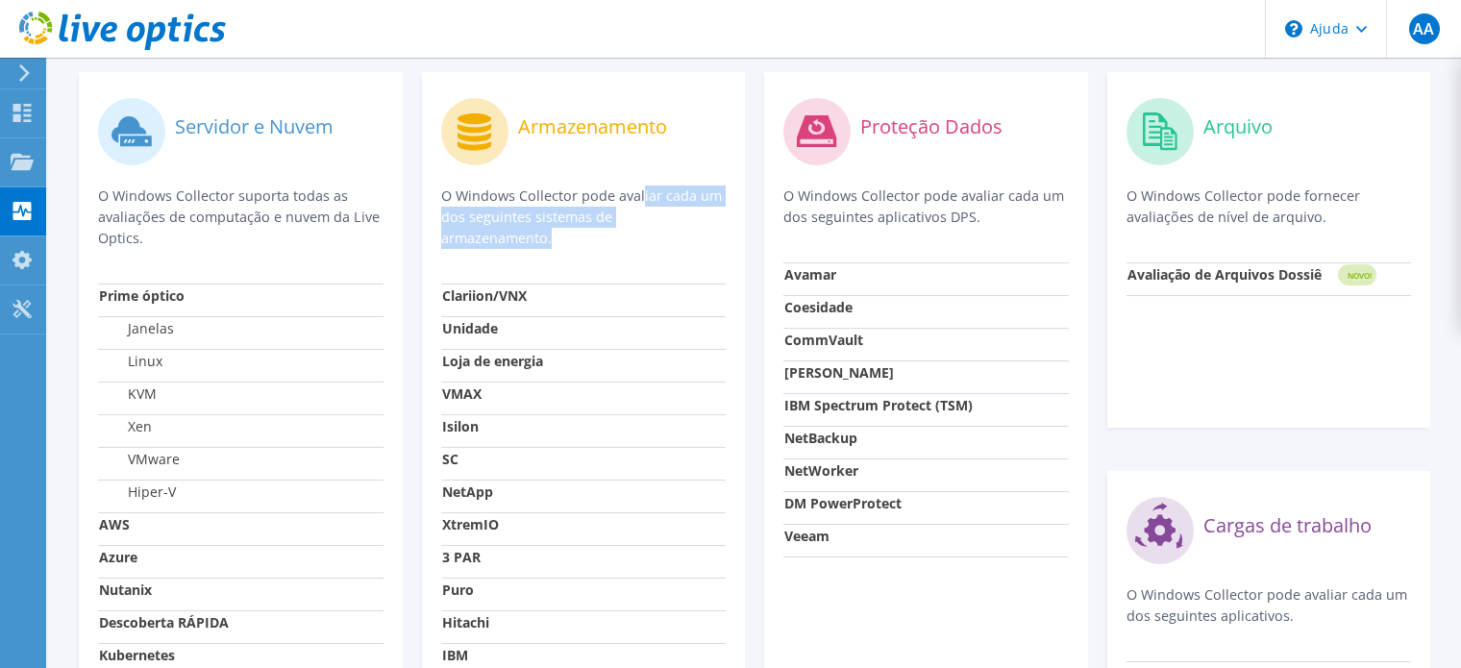
click at [671, 232] on div "Armazenamento O Windows Collector pode avaliar cada um dos seguintes sistemas d…" at bounding box center [583, 187] width 285 height 192
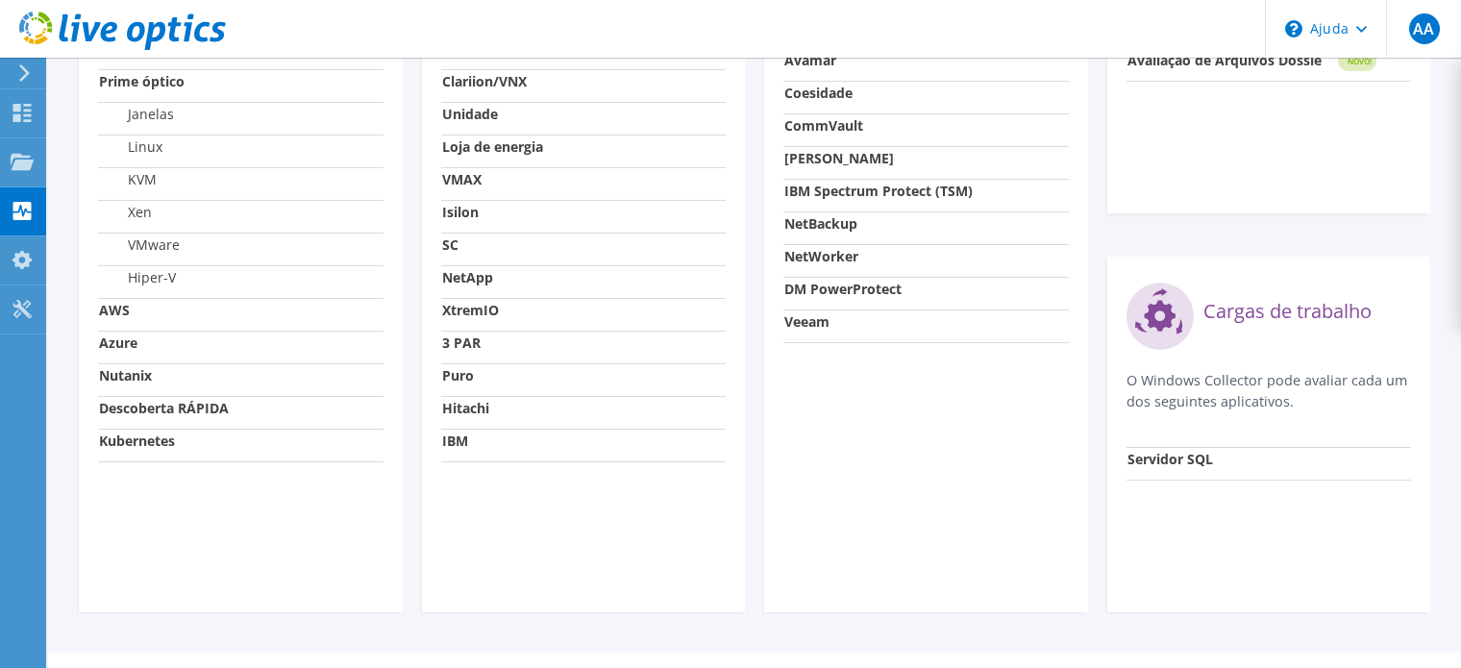
scroll to position [868, 0]
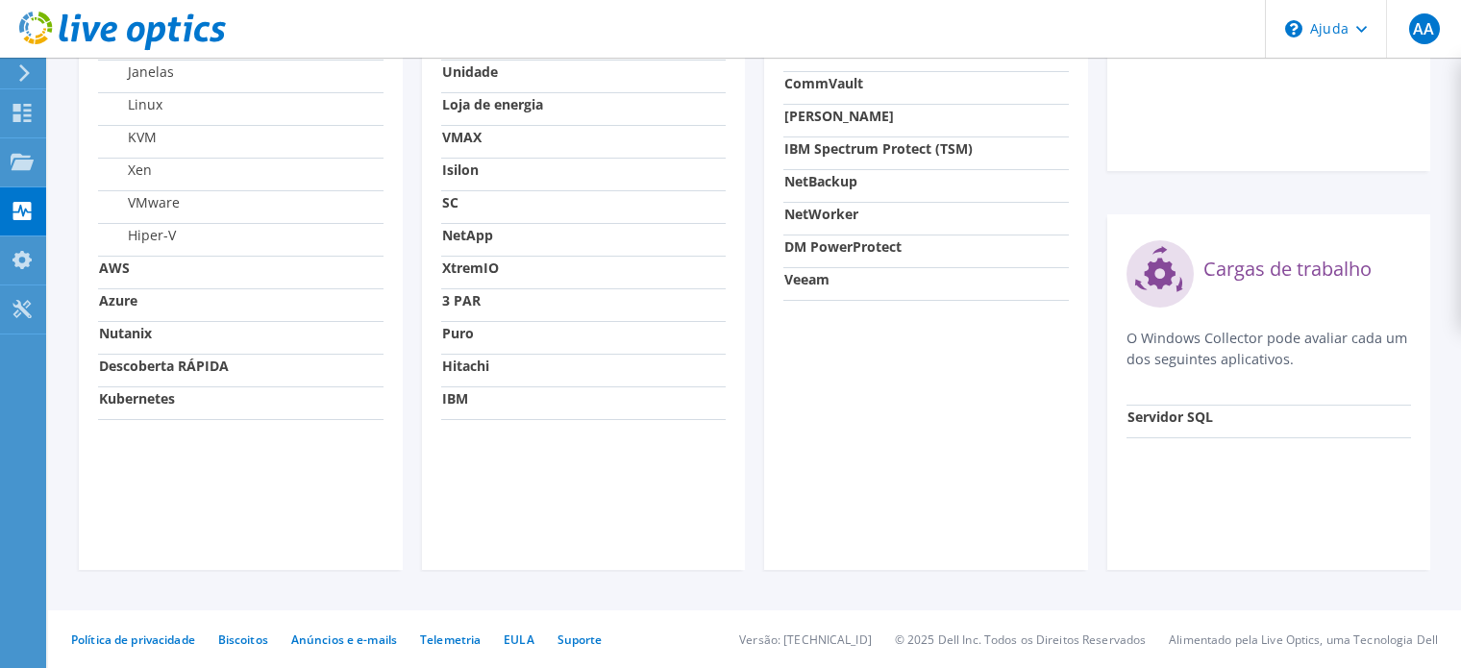
click at [218, 208] on td "VMware" at bounding box center [240, 206] width 285 height 33
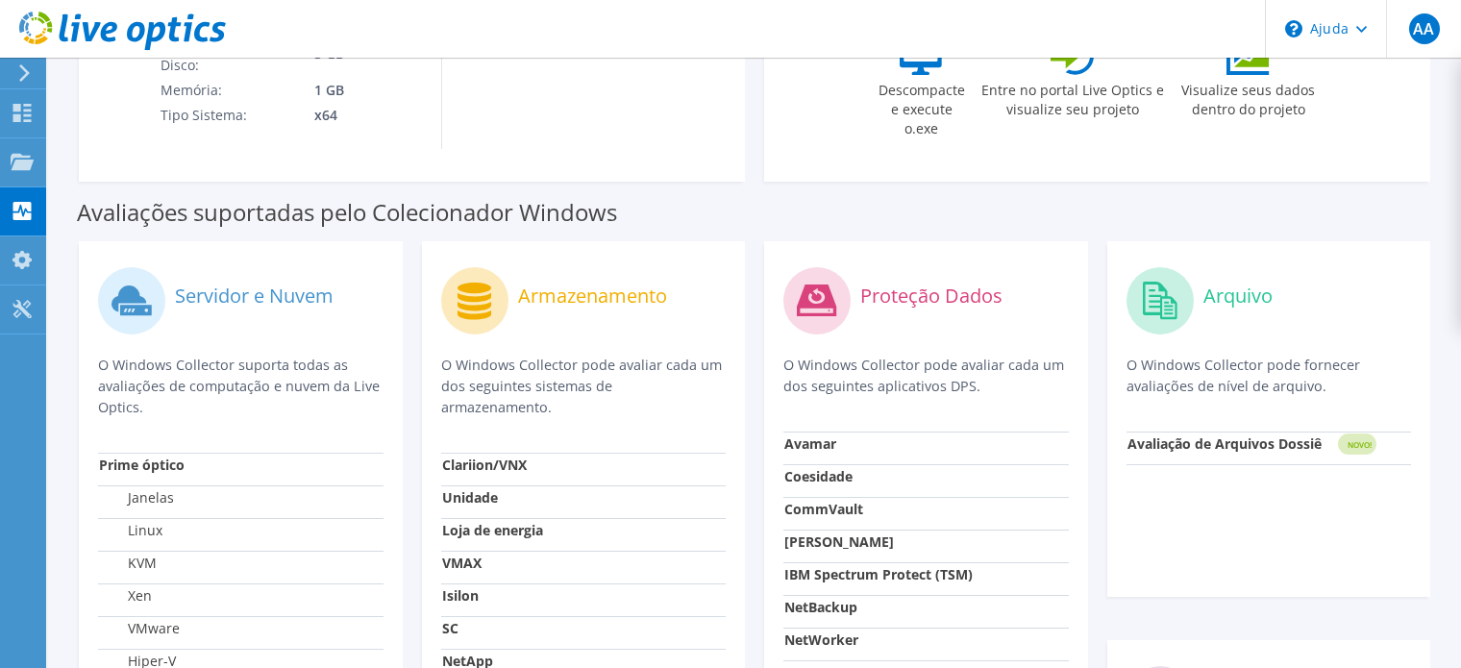
scroll to position [419, 0]
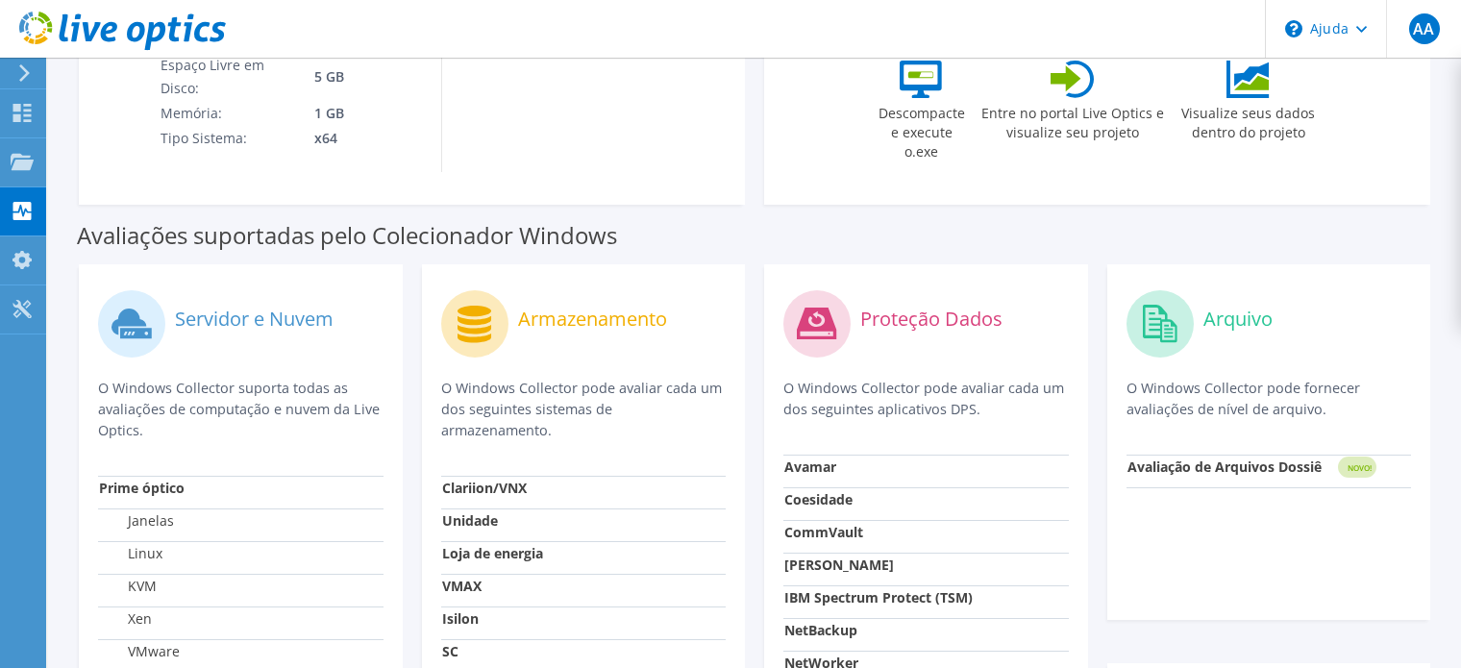
click at [153, 326] on circle at bounding box center [131, 323] width 67 height 67
click at [211, 315] on label "Servidor e Nuvem" at bounding box center [254, 319] width 159 height 19
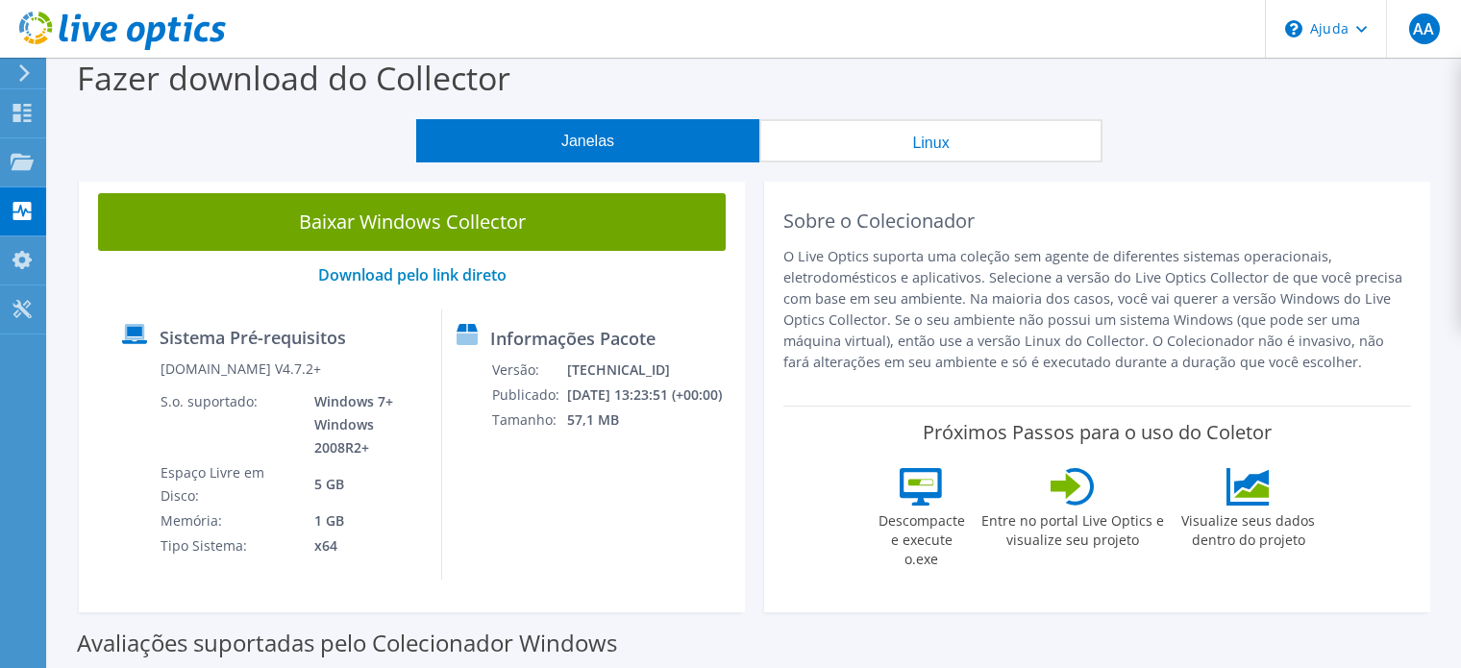
scroll to position [0, 0]
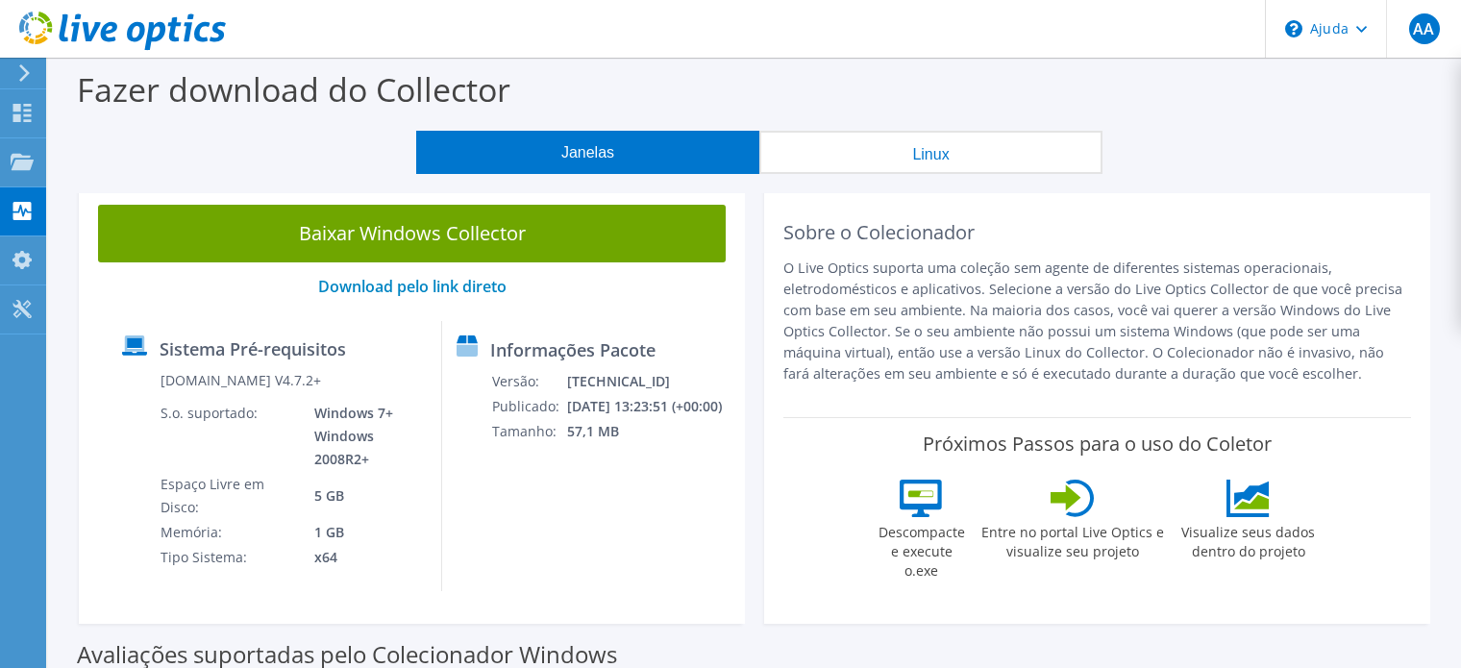
click at [23, 75] on icon at bounding box center [24, 72] width 14 height 17
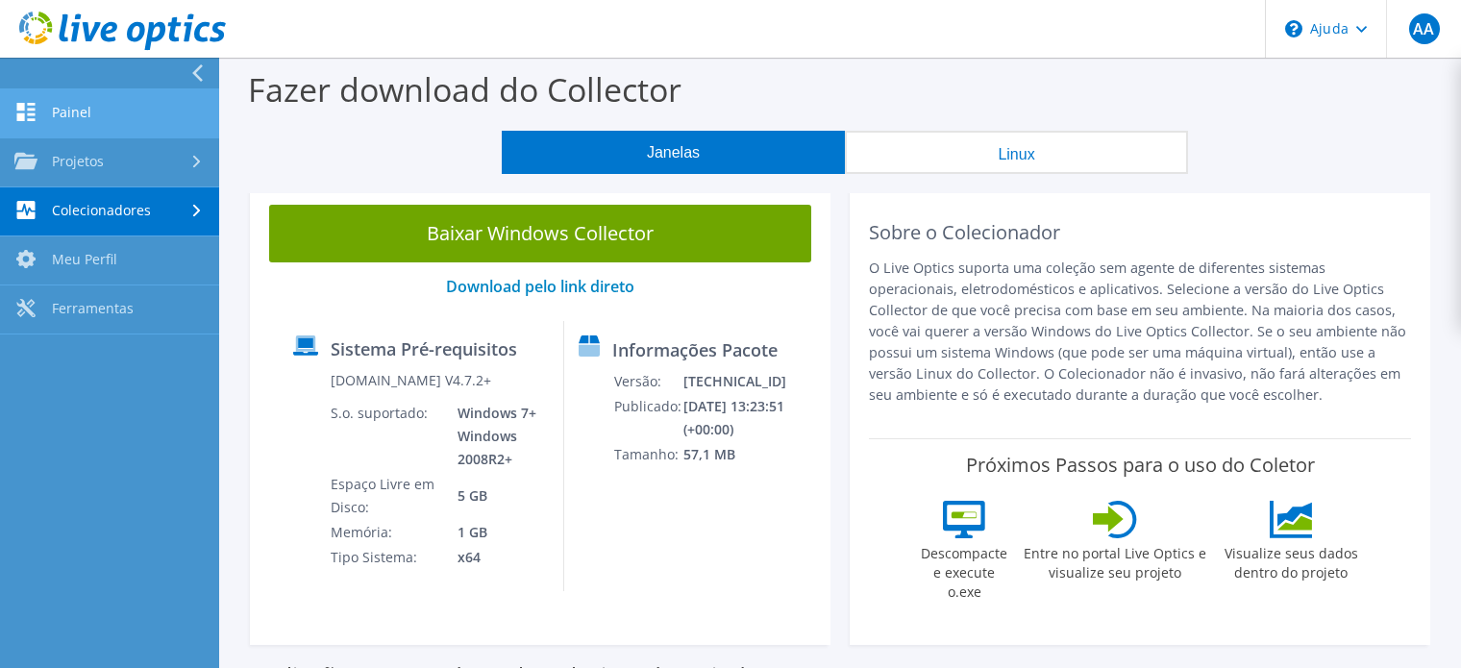
click at [74, 120] on link "Painel" at bounding box center [109, 113] width 219 height 49
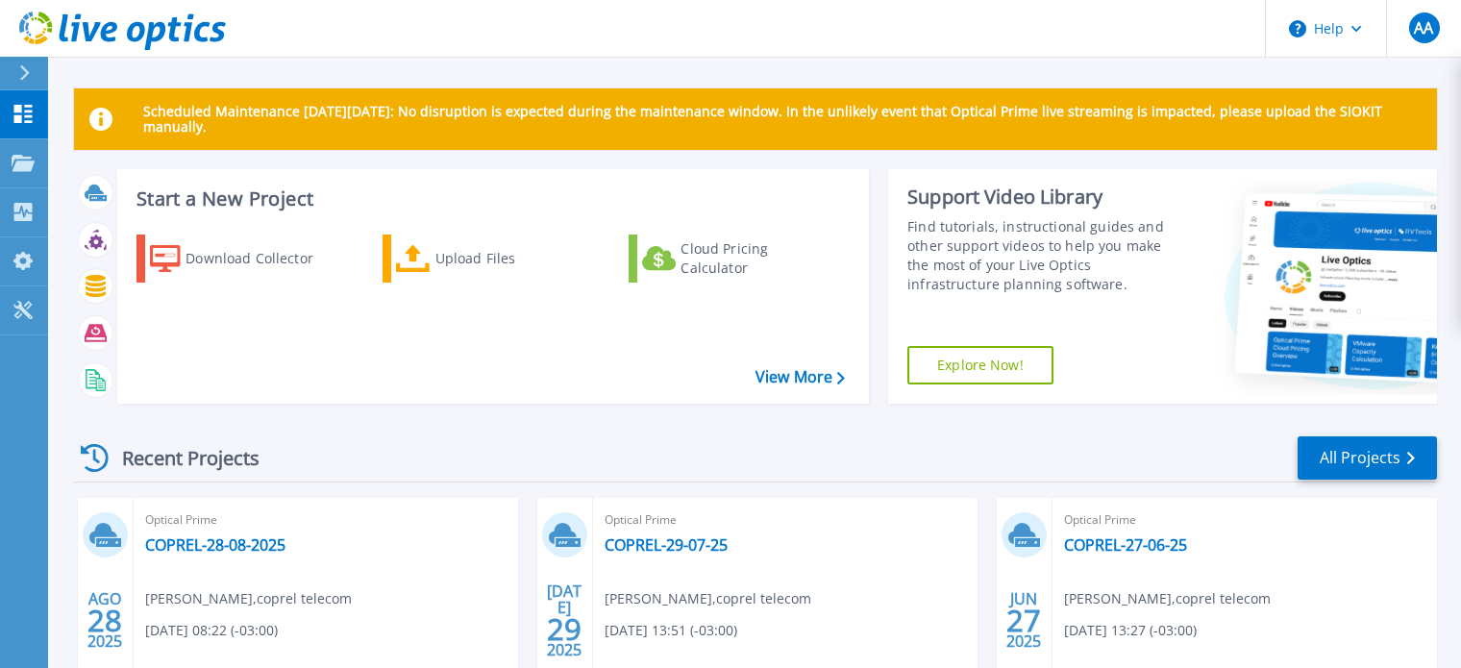
click at [979, 368] on link "Explore Now!" at bounding box center [980, 365] width 146 height 38
